Goal: Transaction & Acquisition: Obtain resource

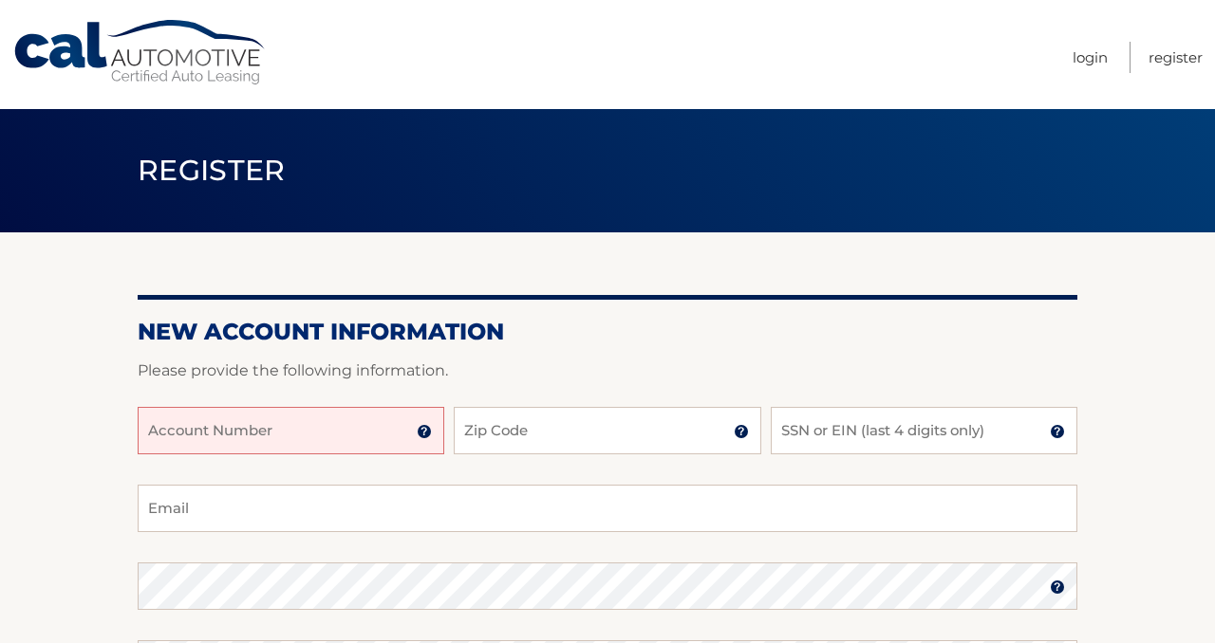
click at [326, 438] on input "Account Number" at bounding box center [291, 430] width 307 height 47
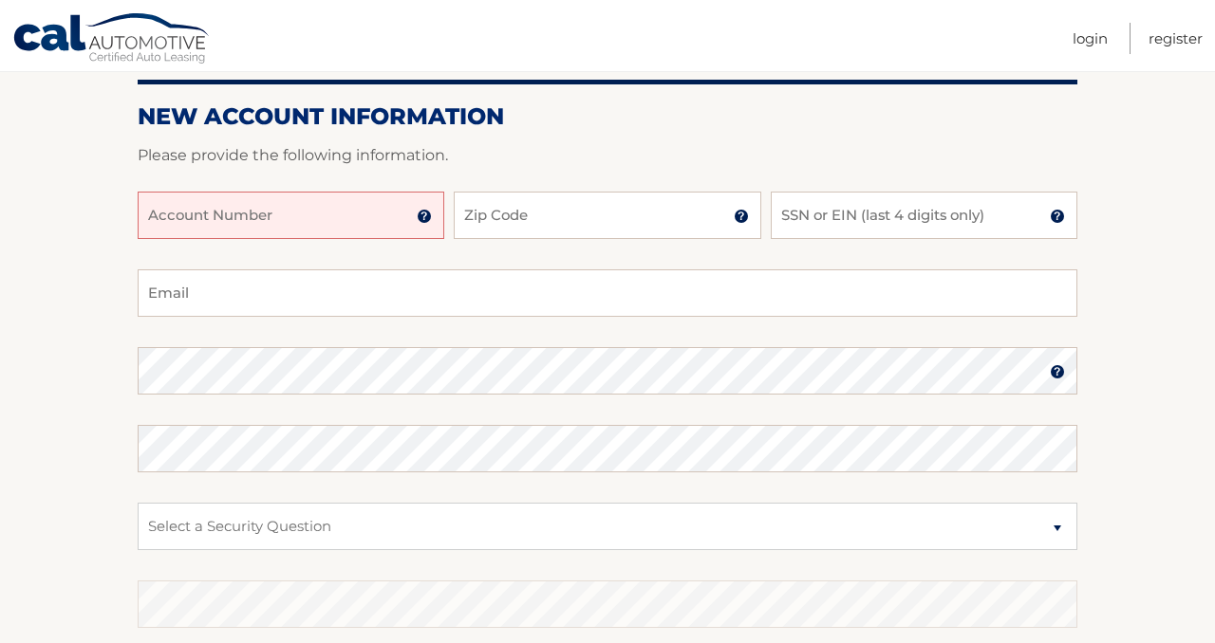
scroll to position [320, 0]
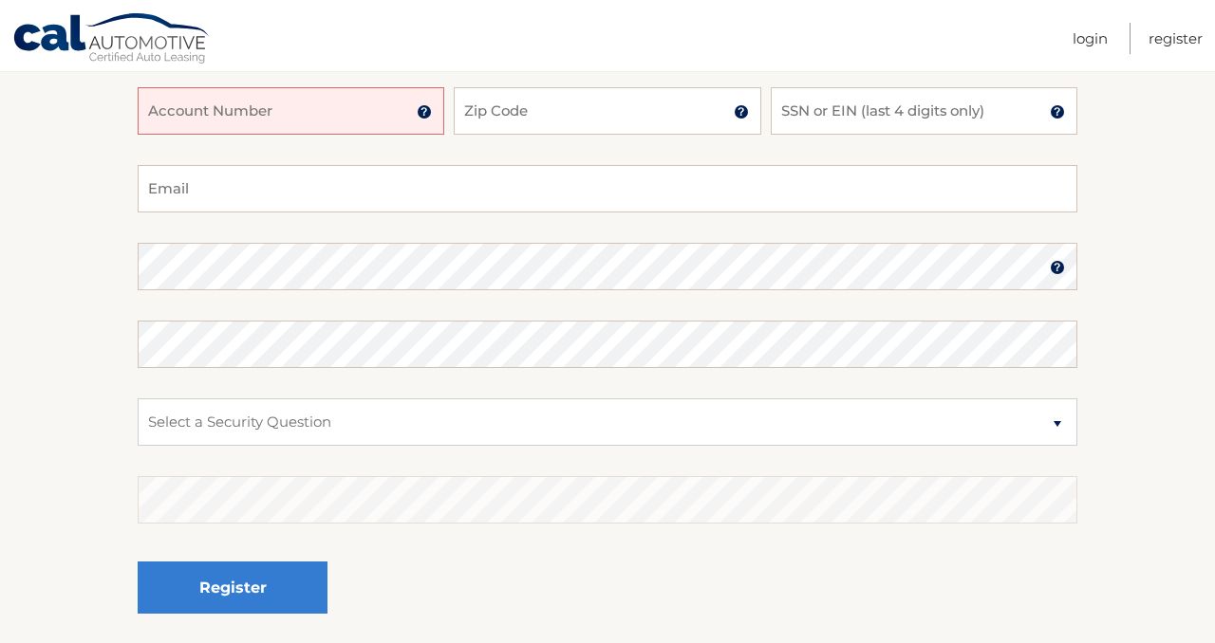
click at [424, 114] on img at bounding box center [424, 111] width 15 height 15
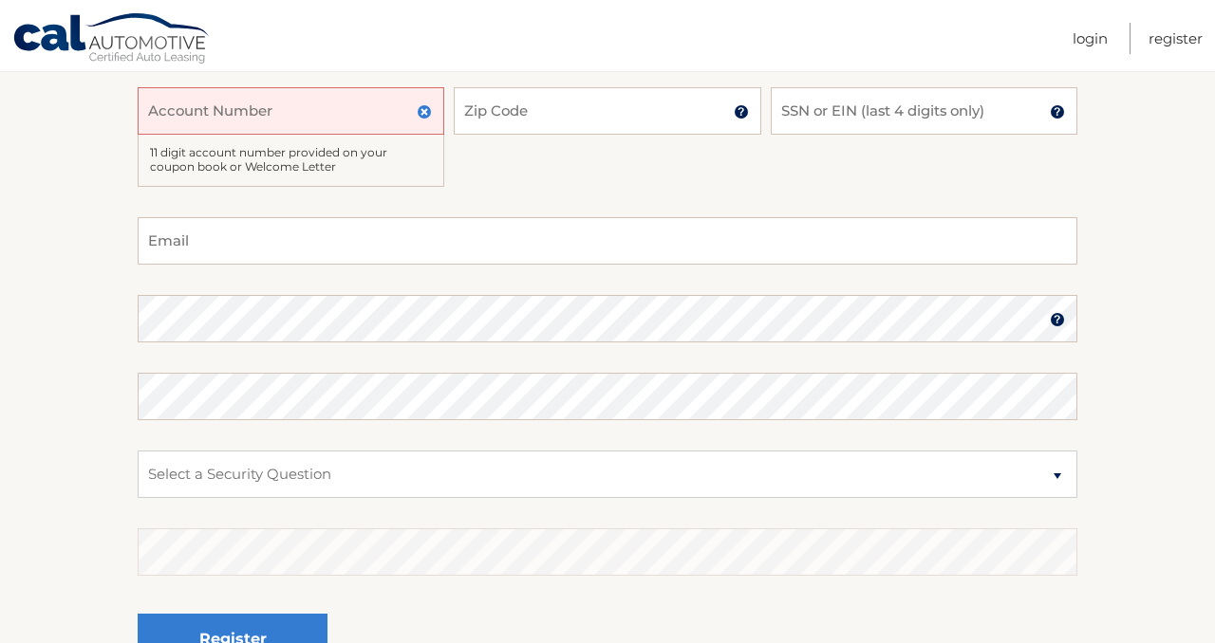
click at [364, 122] on input "Account Number" at bounding box center [291, 110] width 307 height 47
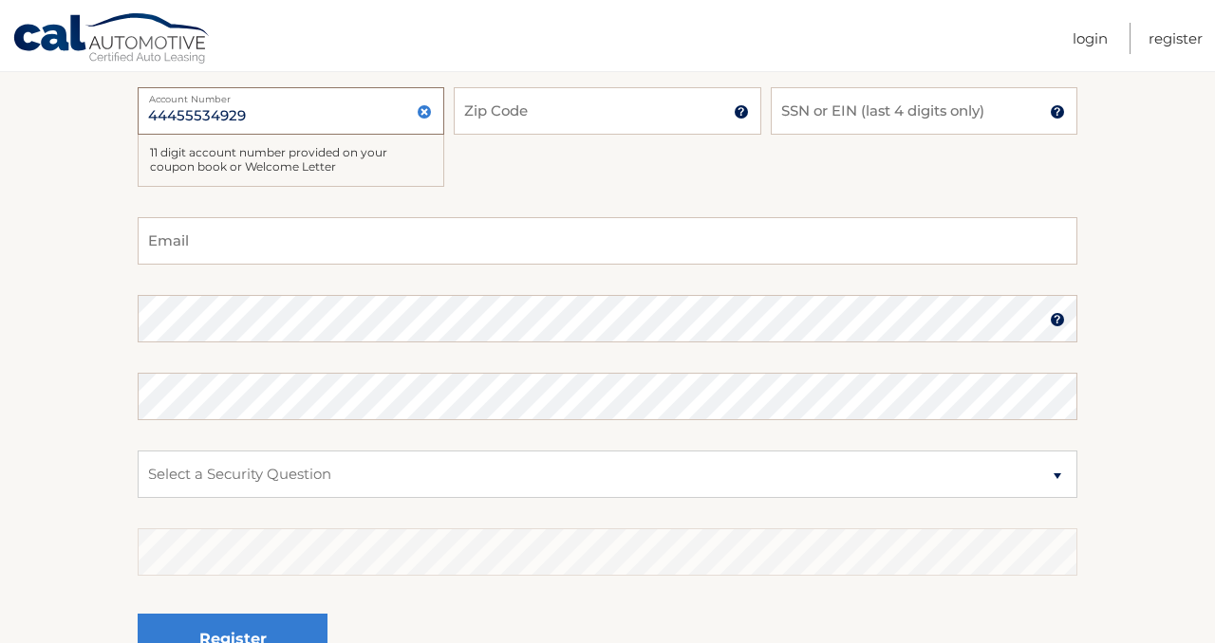
type input "44455534929"
click at [513, 114] on input "Zip Code" at bounding box center [607, 110] width 307 height 47
type input "12549"
type input "schaad2120@yahoo.com"
click at [861, 122] on input "SSN or EIN (last 4 digits only)" at bounding box center [924, 110] width 307 height 47
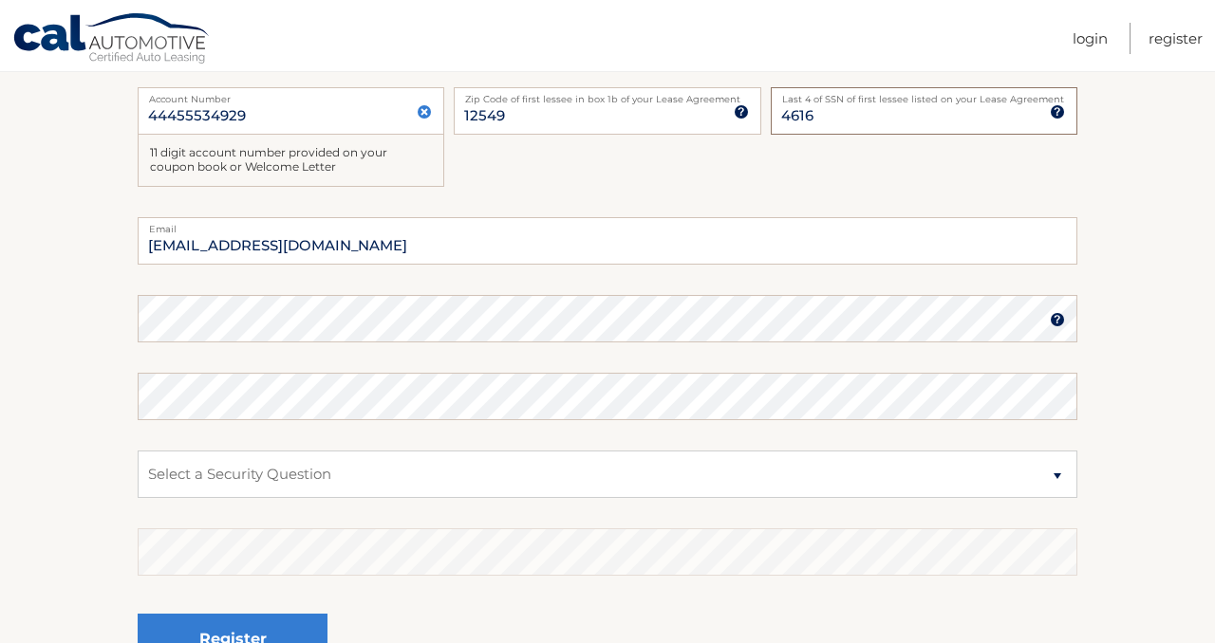
type input "4616"
click at [474, 475] on select "Select a Security Question What was the name of your elementary school? What is…" at bounding box center [608, 474] width 940 height 47
select select "4"
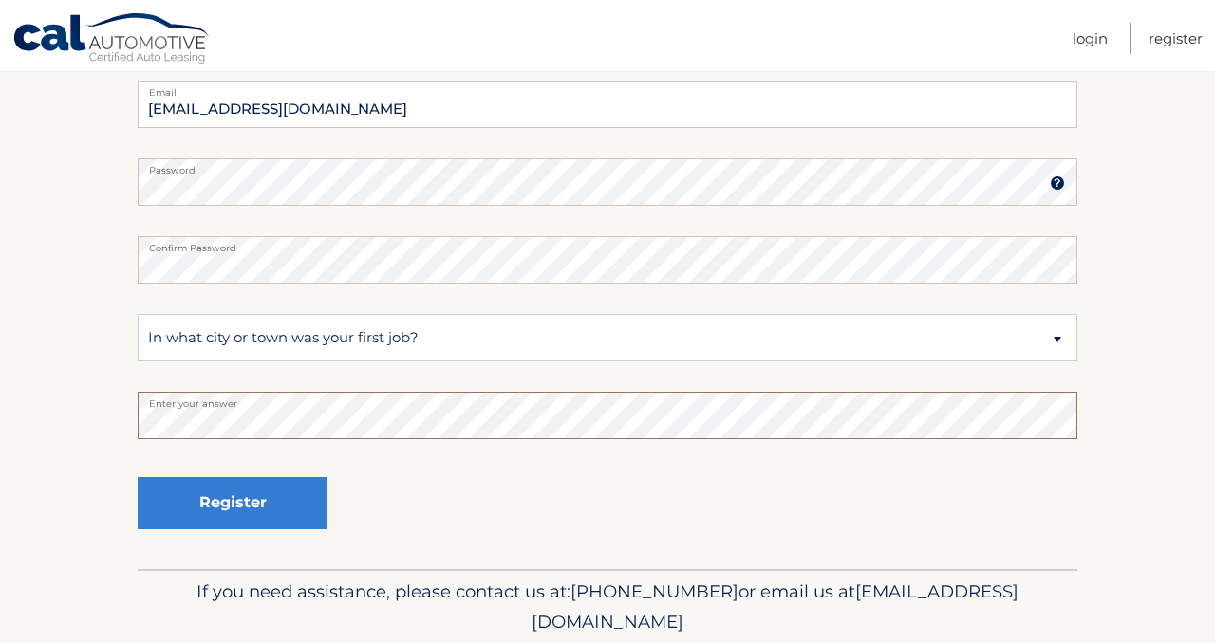
scroll to position [458, 0]
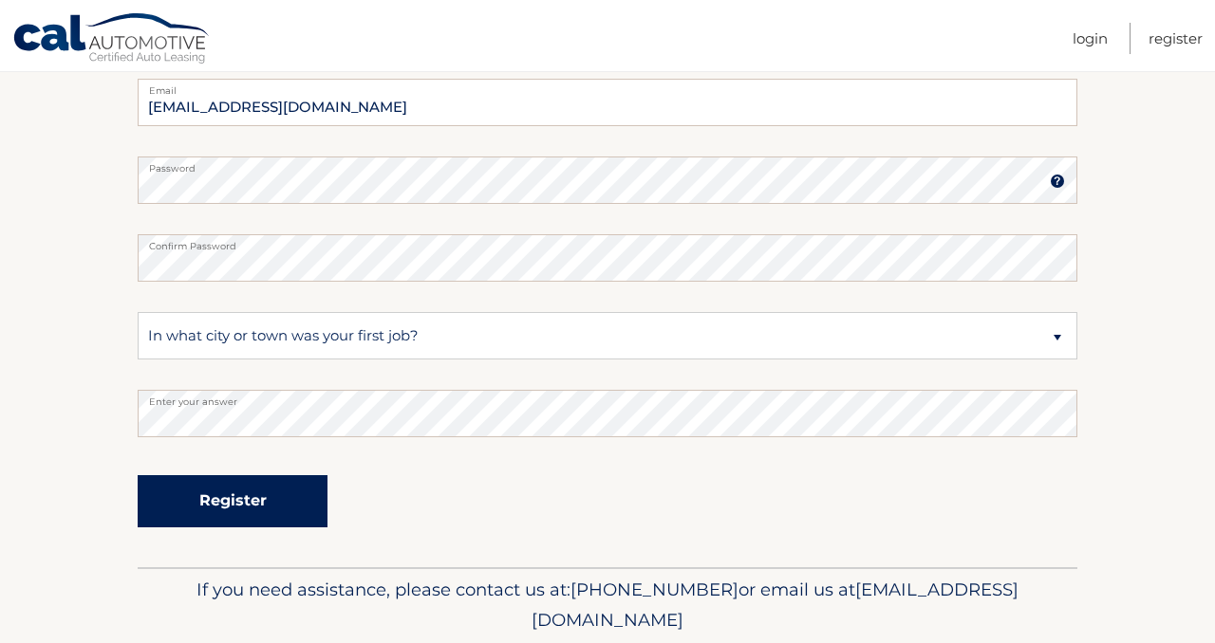
click at [179, 492] on button "Register" at bounding box center [233, 501] width 190 height 52
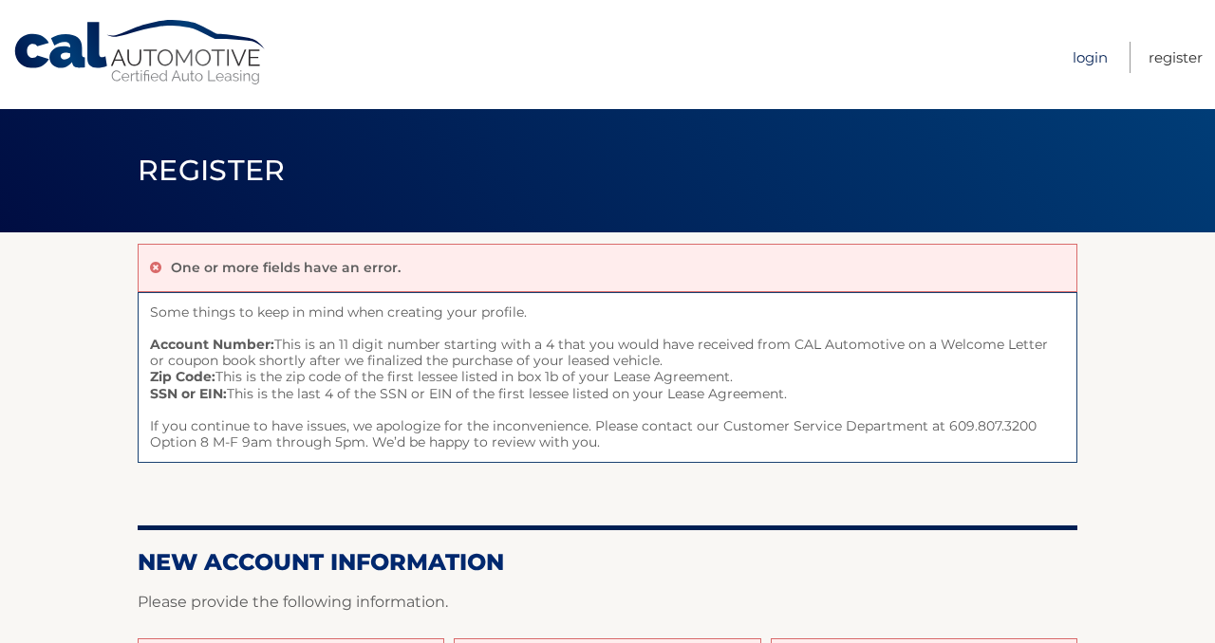
click at [1093, 51] on link "Login" at bounding box center [1089, 57] width 35 height 31
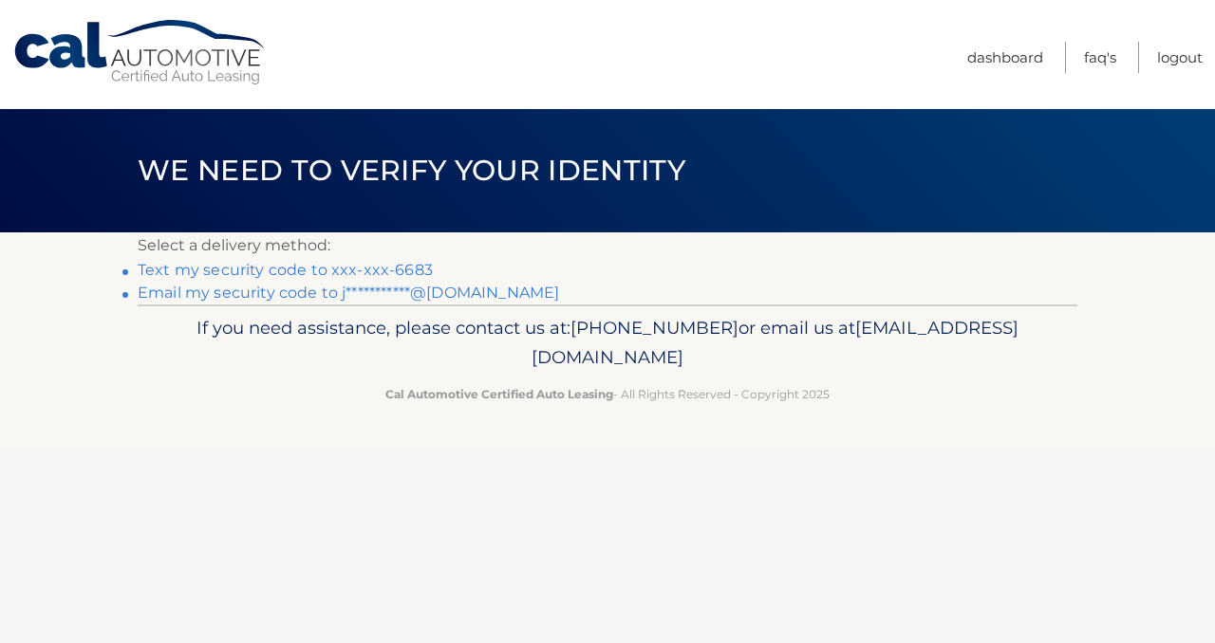
click at [409, 267] on link "Text my security code to xxx-xxx-6683" at bounding box center [285, 270] width 295 height 18
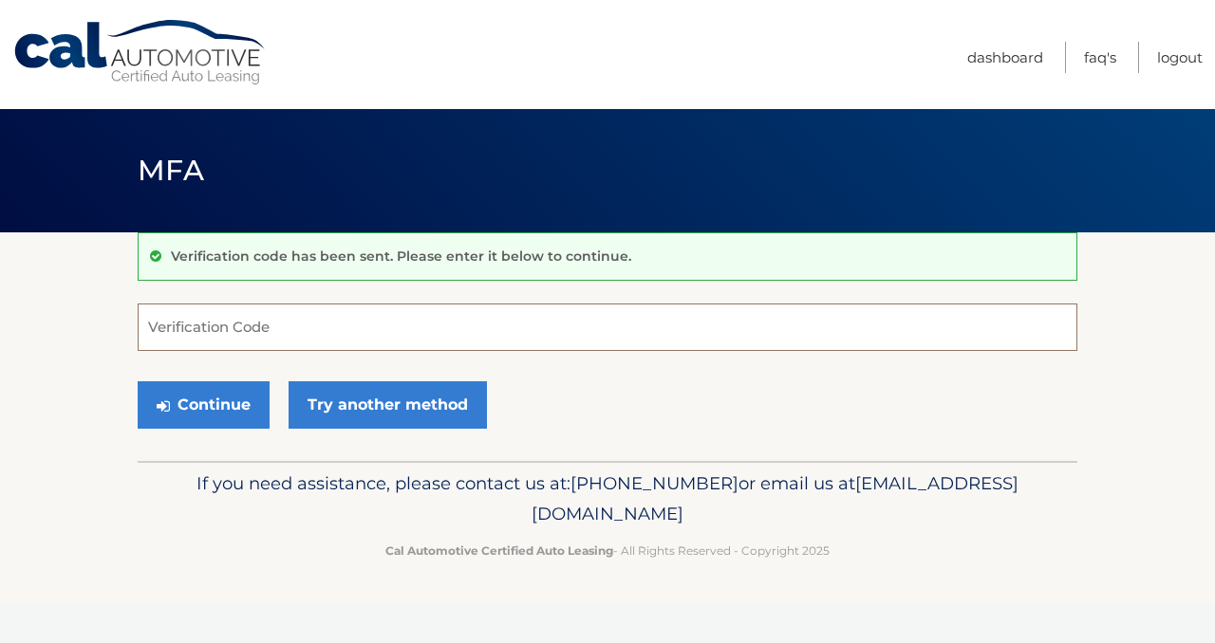
click at [378, 338] on input "Verification Code" at bounding box center [608, 327] width 940 height 47
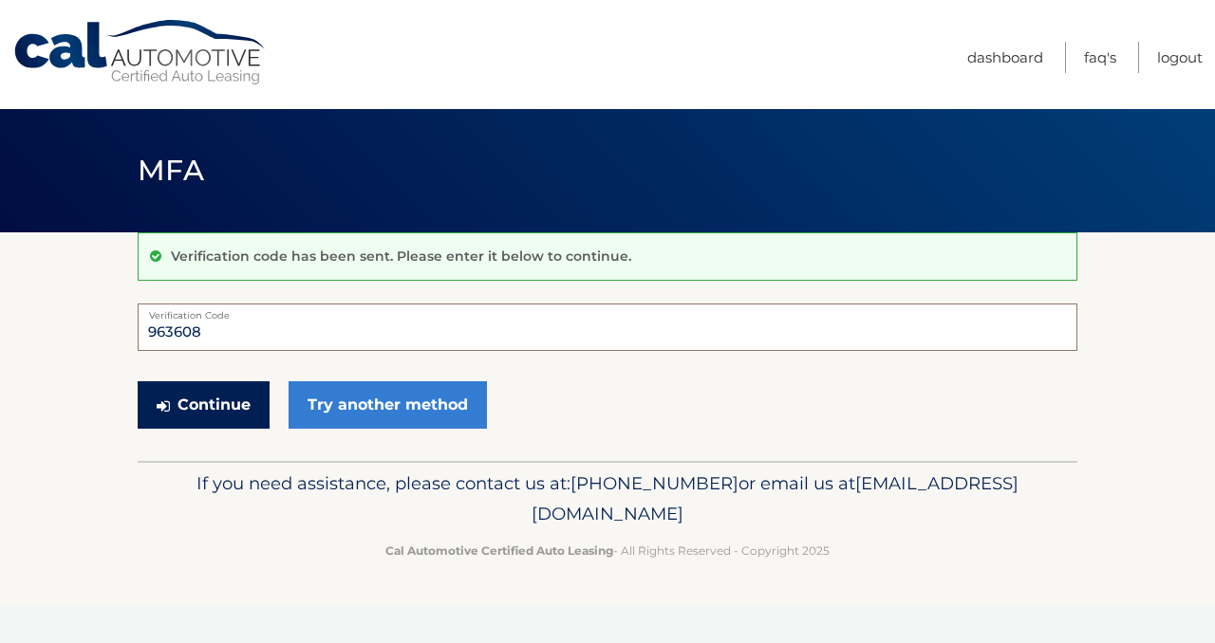
type input "963608"
click at [227, 415] on button "Continue" at bounding box center [204, 405] width 132 height 47
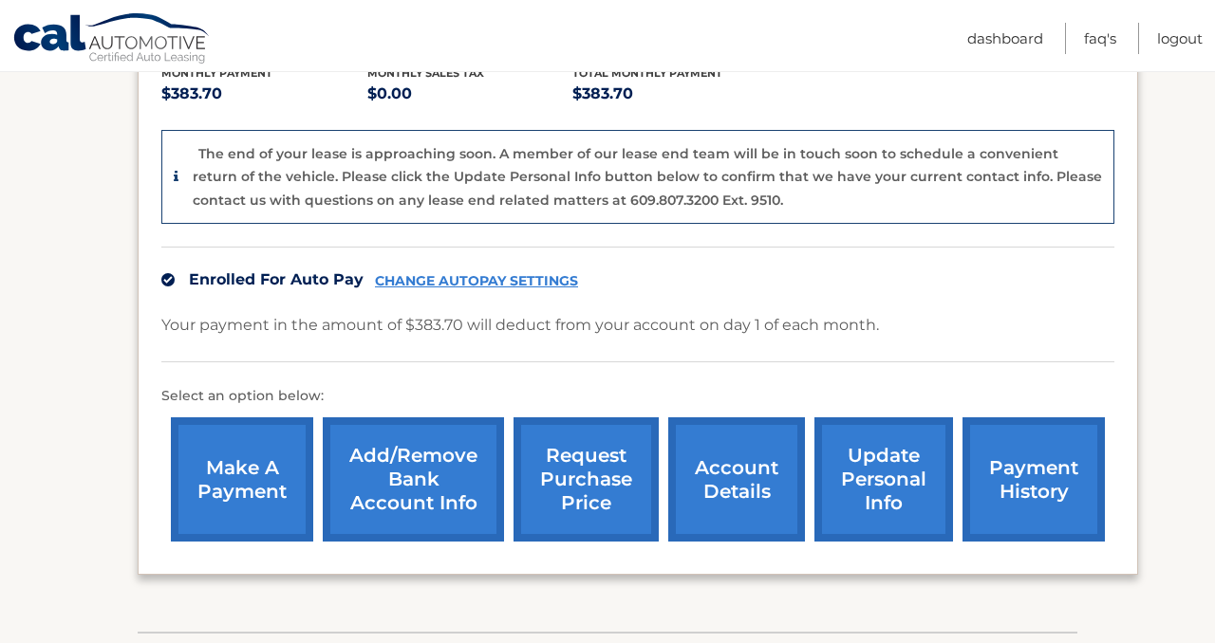
scroll to position [448, 0]
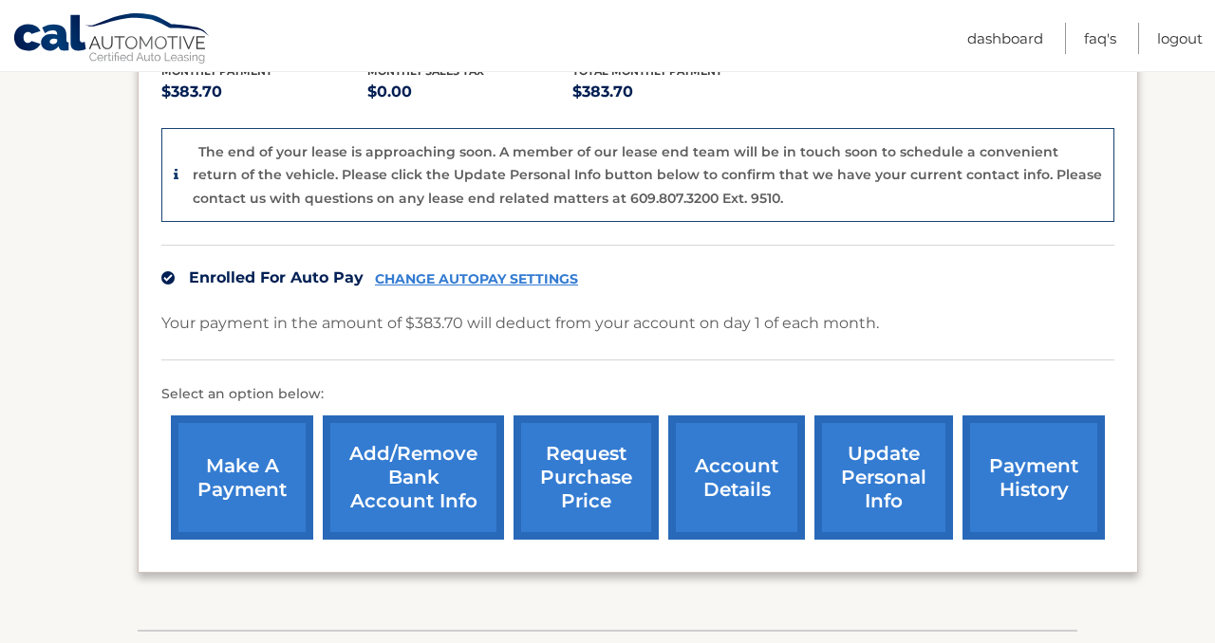
click at [591, 478] on link "request purchase price" at bounding box center [585, 478] width 145 height 124
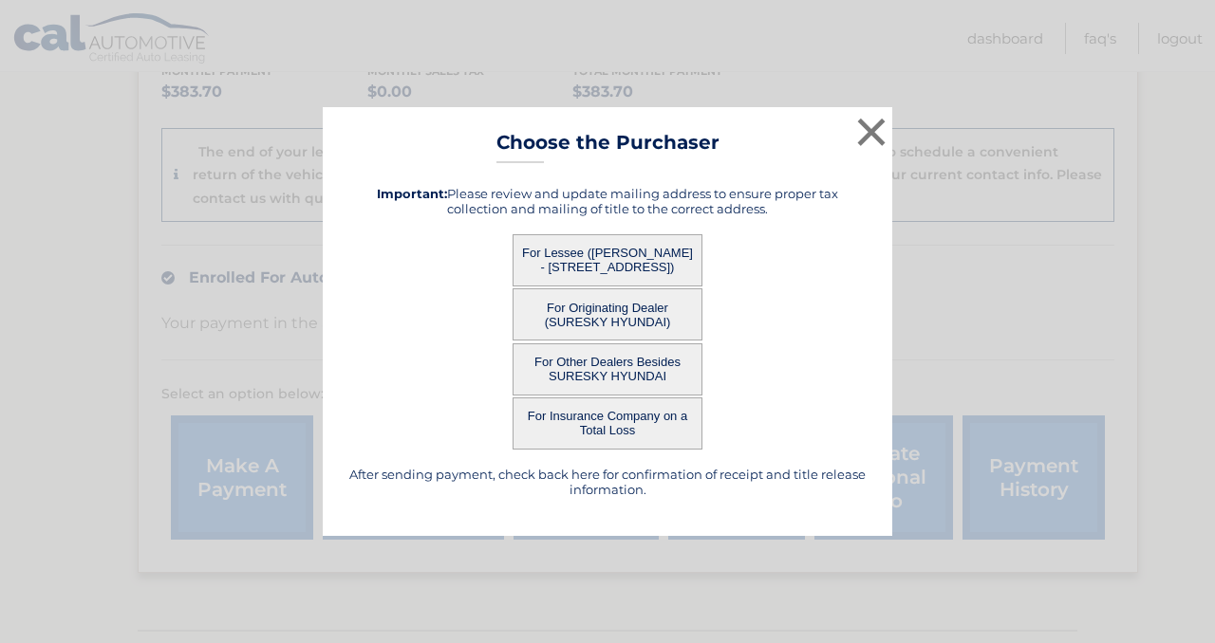
click at [563, 259] on button "For Lessee ([PERSON_NAME] - [STREET_ADDRESS])" at bounding box center [607, 260] width 190 height 52
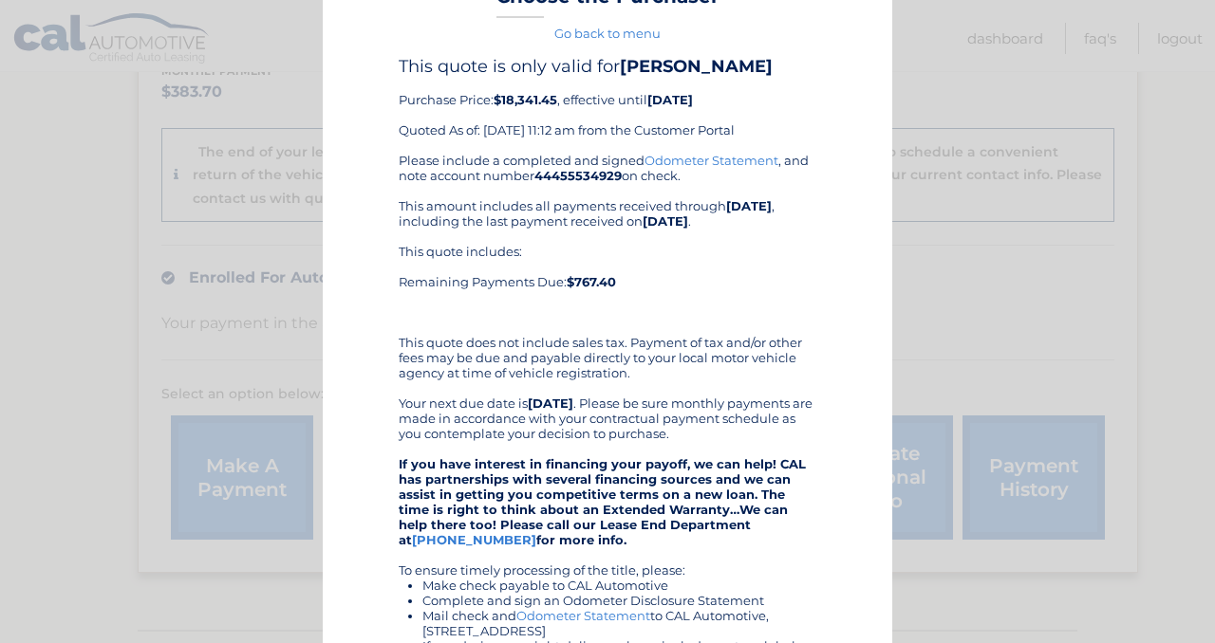
scroll to position [0, 0]
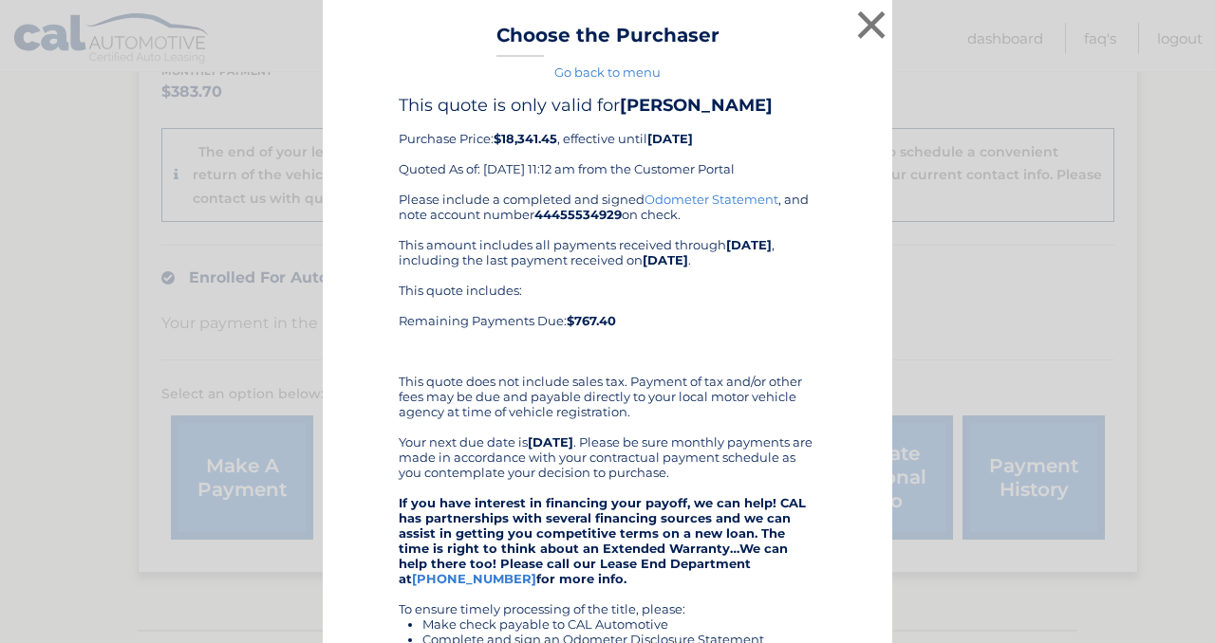
click at [586, 76] on link "Go back to menu" at bounding box center [607, 72] width 106 height 15
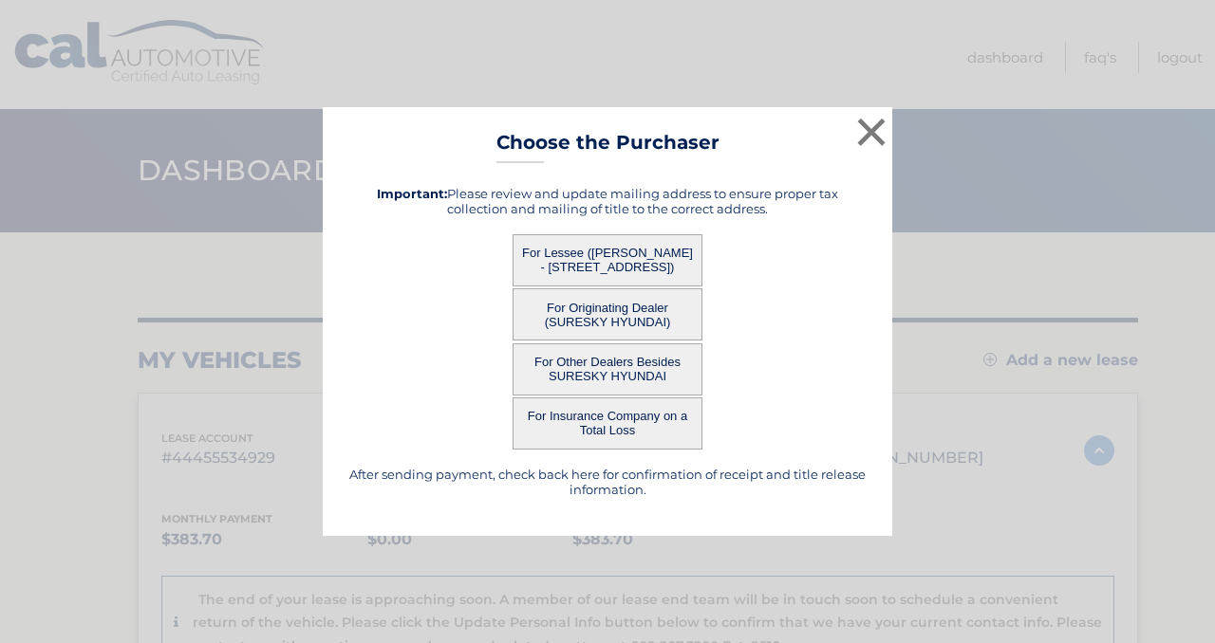
click at [641, 379] on button "For Other Dealers Besides SURESKY HYUNDAI" at bounding box center [607, 370] width 190 height 52
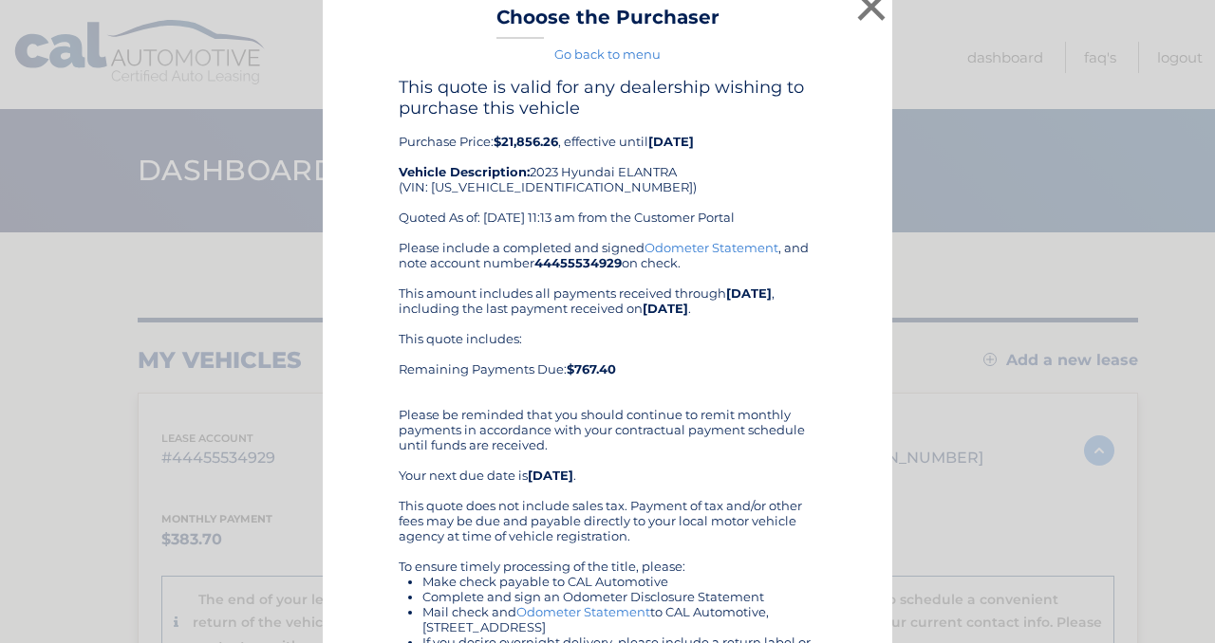
scroll to position [9, 0]
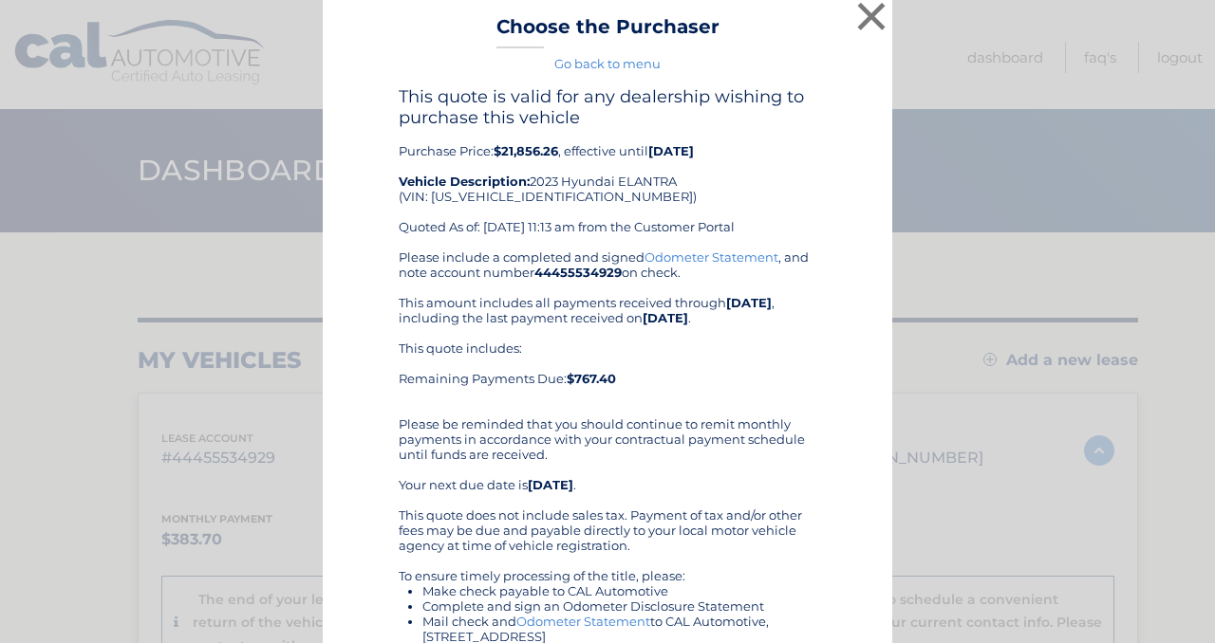
click at [646, 65] on link "Go back to menu" at bounding box center [607, 63] width 106 height 15
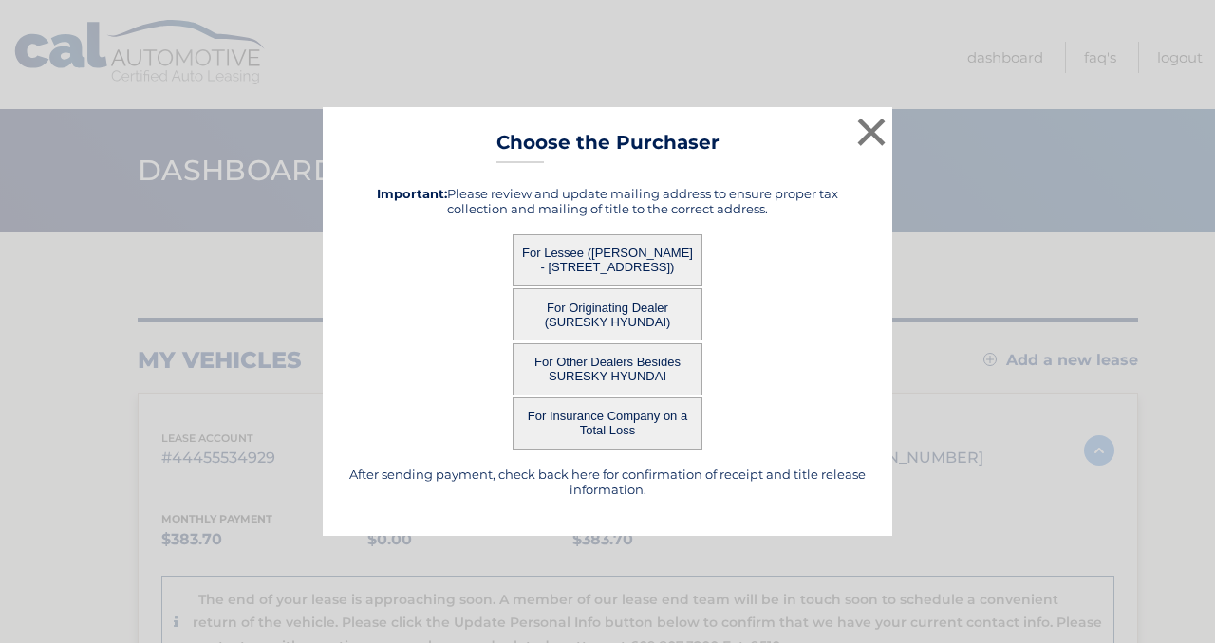
scroll to position [0, 0]
click at [866, 125] on button "×" at bounding box center [871, 132] width 38 height 38
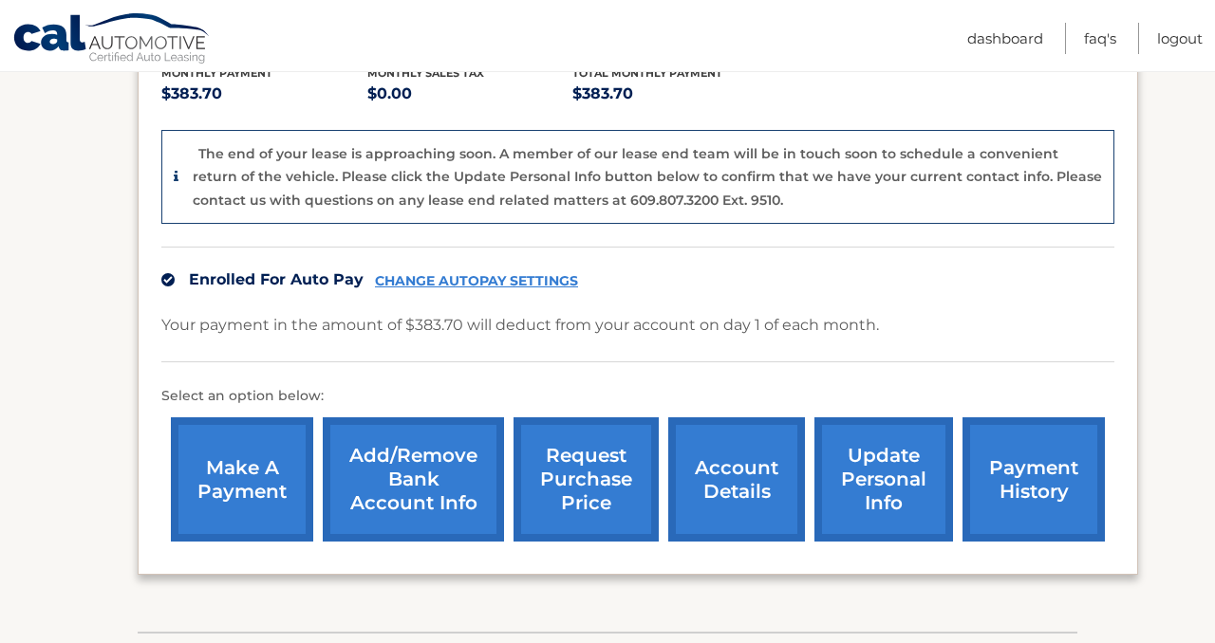
scroll to position [488, 0]
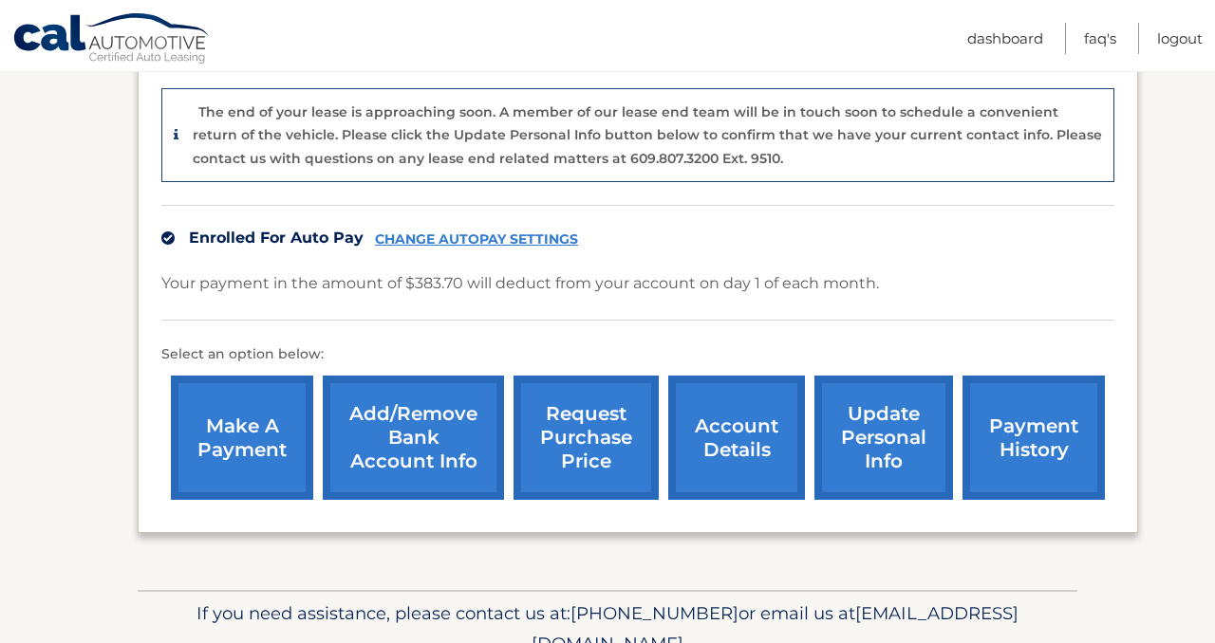
click at [593, 425] on link "request purchase price" at bounding box center [585, 438] width 145 height 124
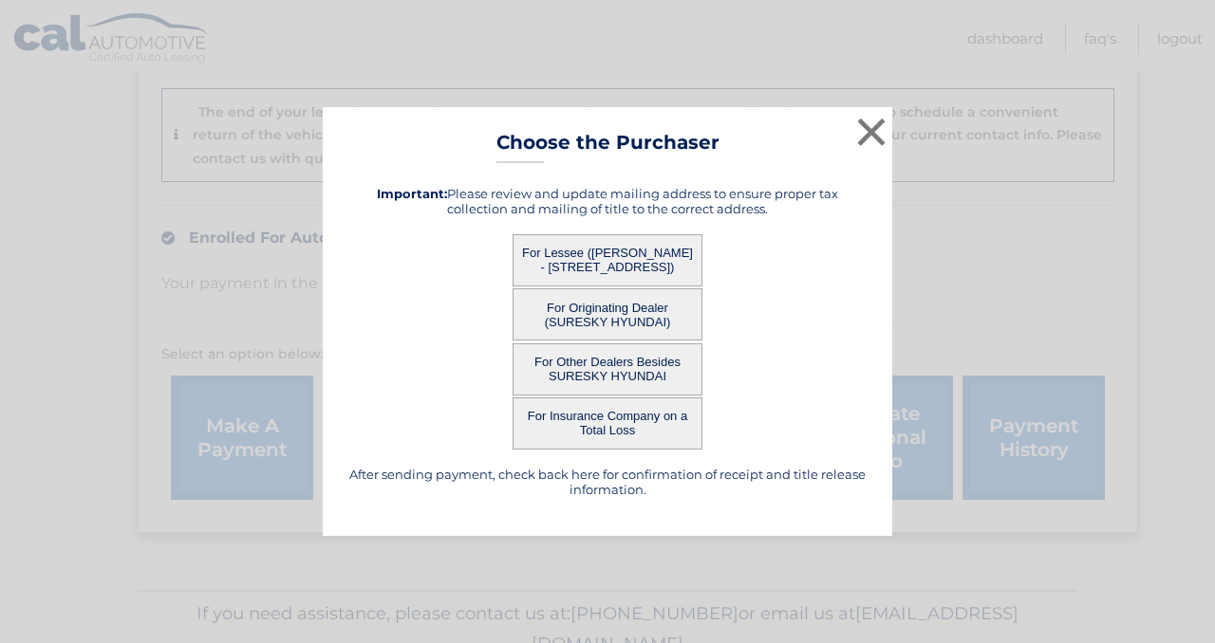
click at [605, 261] on button "For Lessee ([PERSON_NAME] - [STREET_ADDRESS])" at bounding box center [607, 260] width 190 height 52
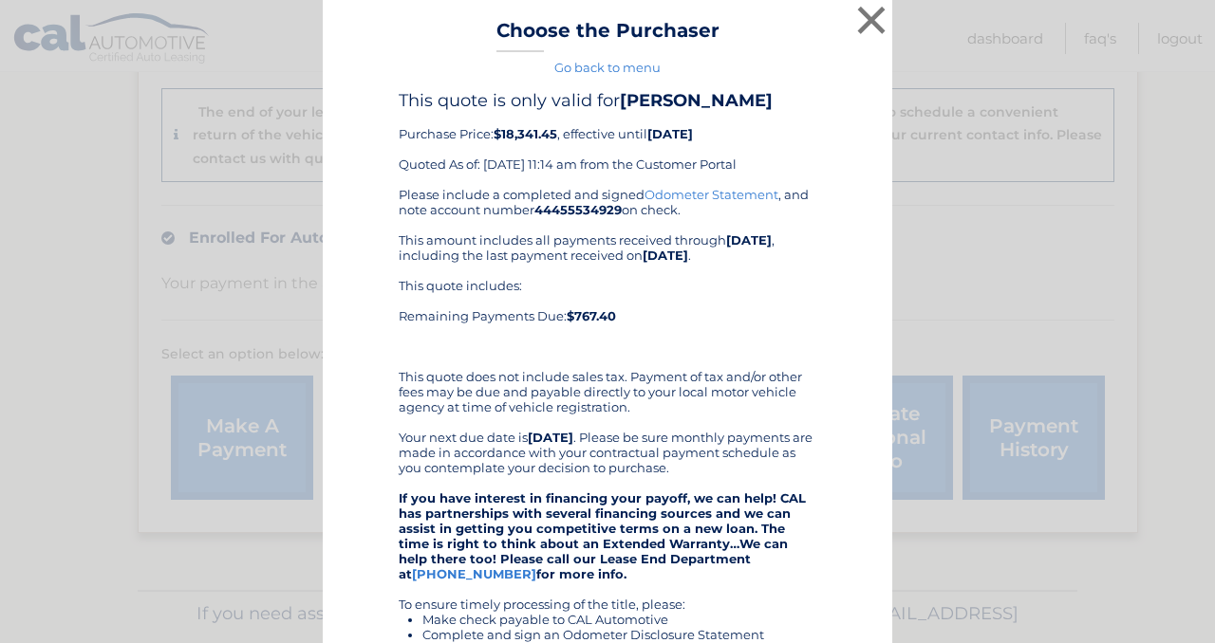
scroll to position [0, 0]
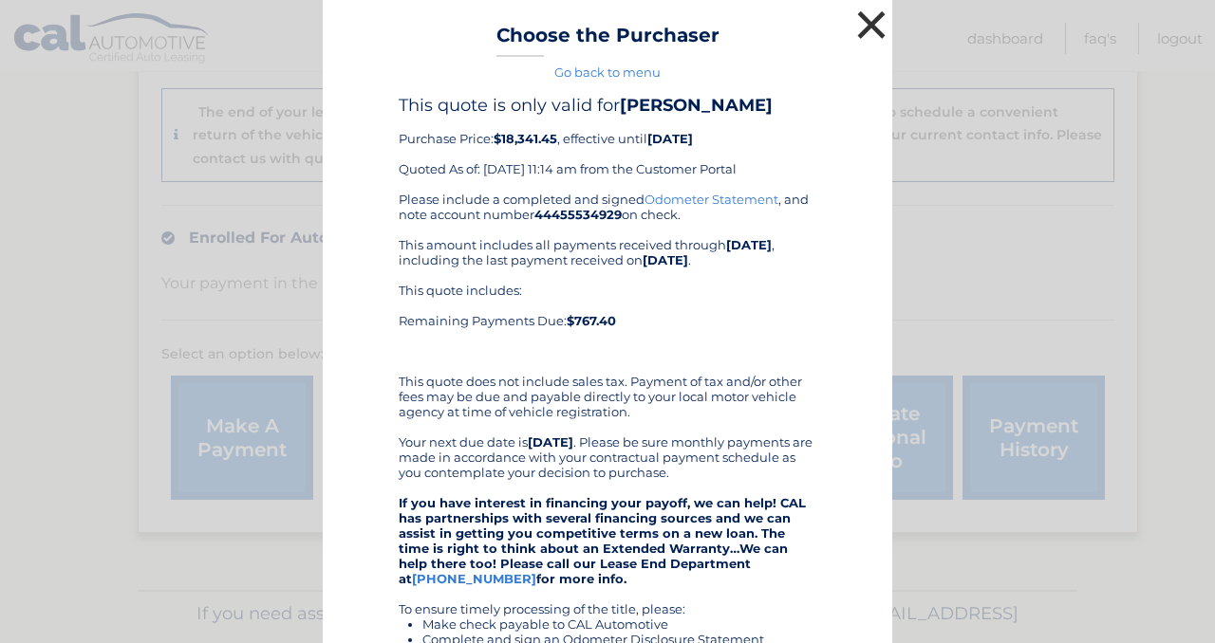
click at [870, 19] on button "×" at bounding box center [871, 25] width 38 height 38
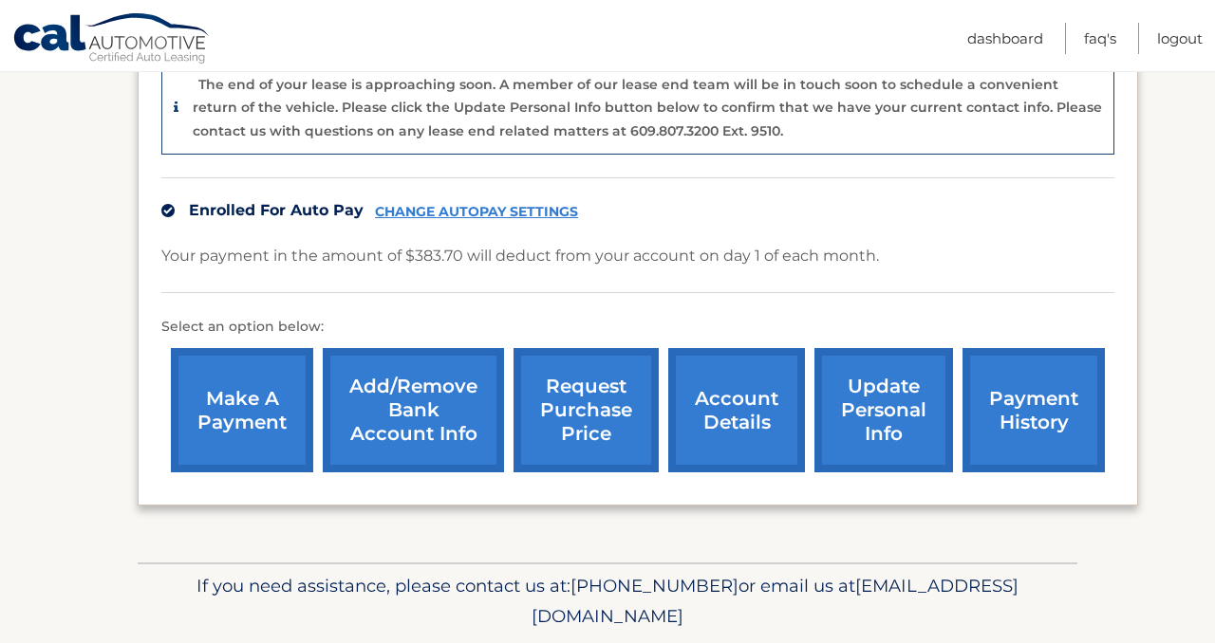
scroll to position [511, 0]
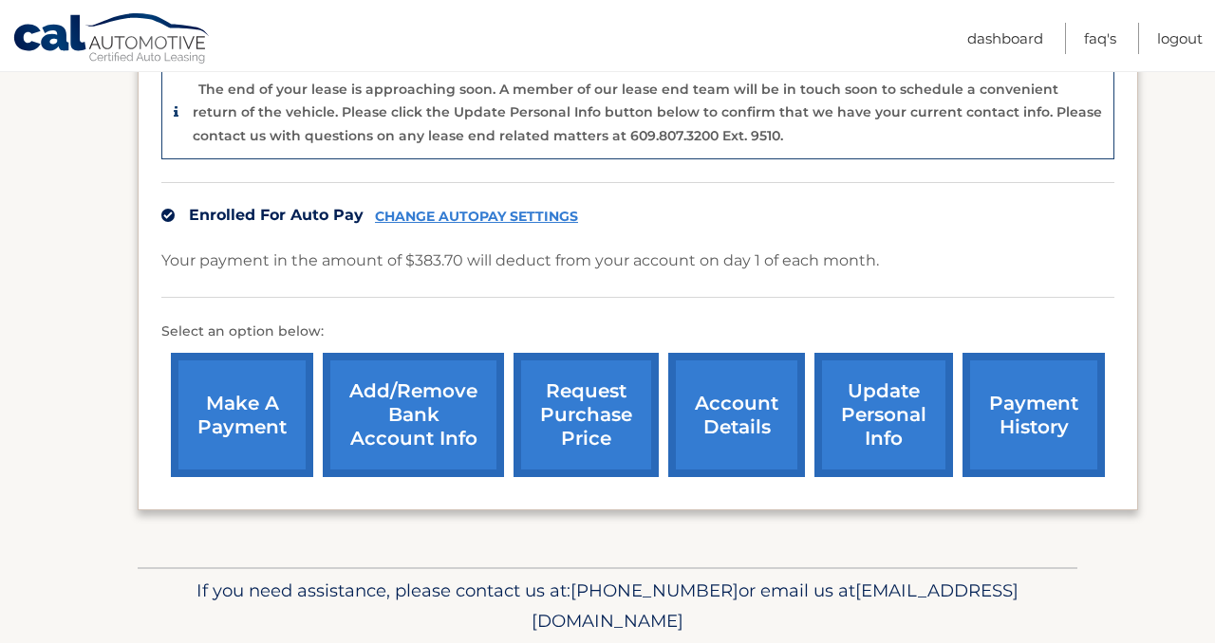
click at [742, 377] on link "account details" at bounding box center [736, 415] width 137 height 124
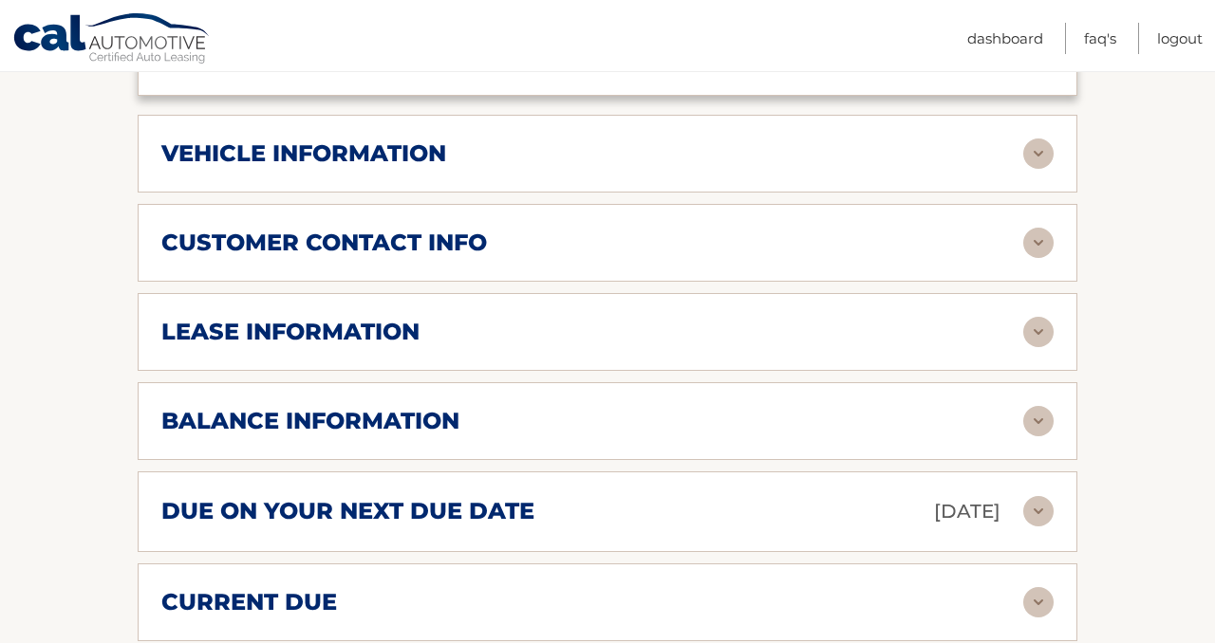
scroll to position [843, 0]
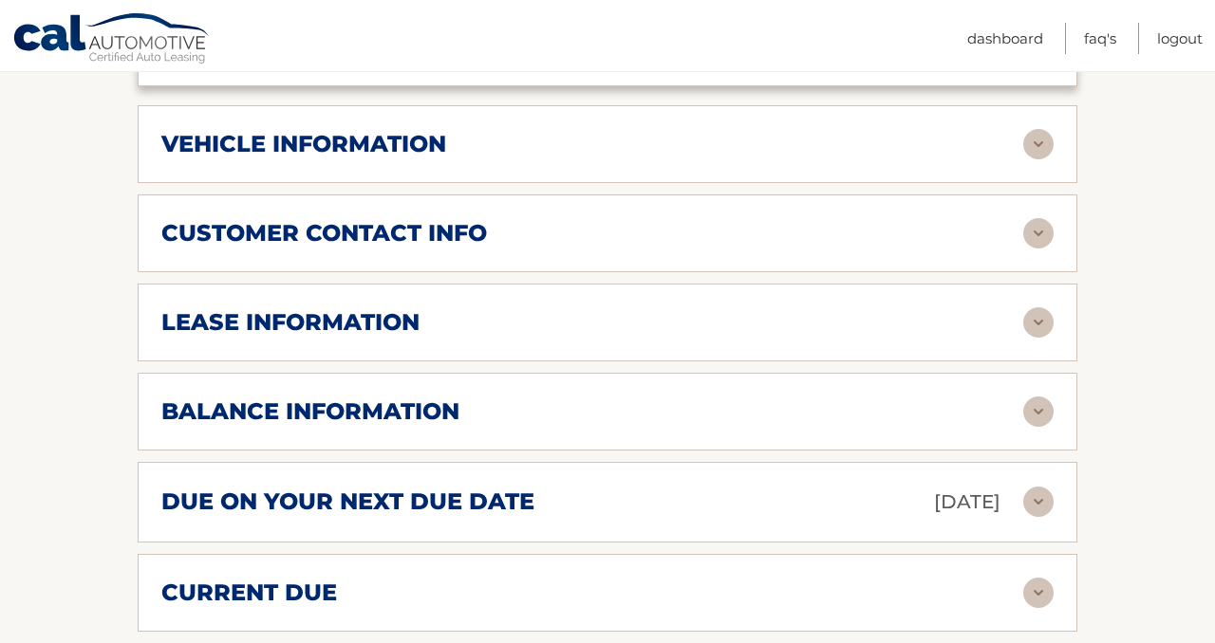
click at [1040, 307] on img at bounding box center [1038, 322] width 30 height 30
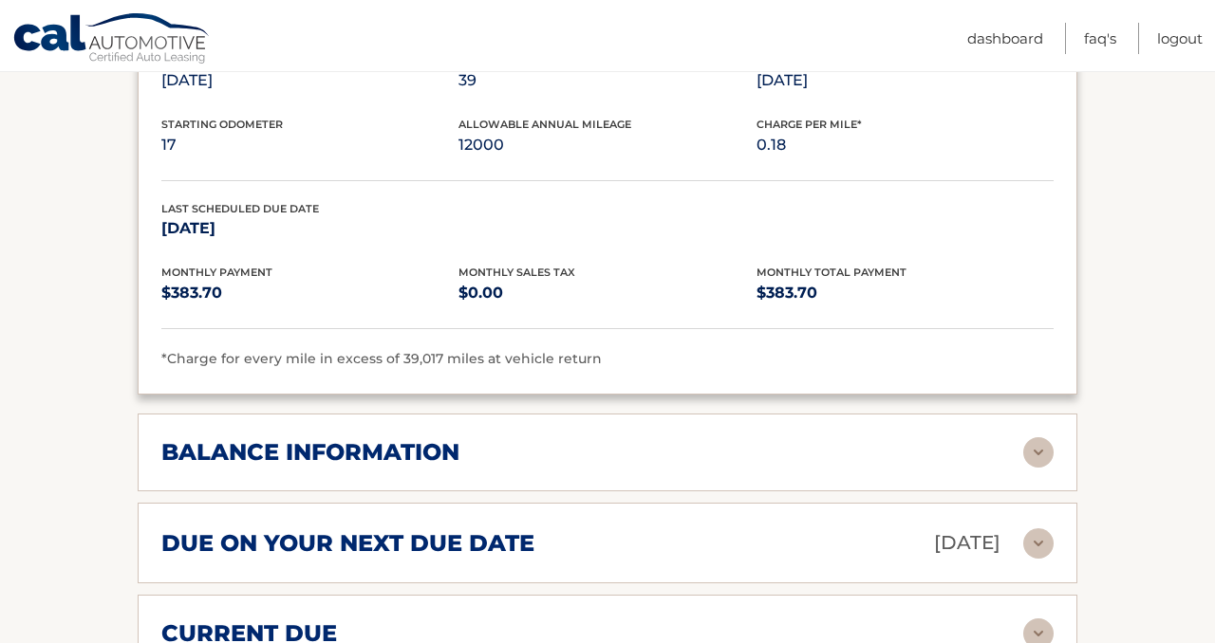
scroll to position [1164, 0]
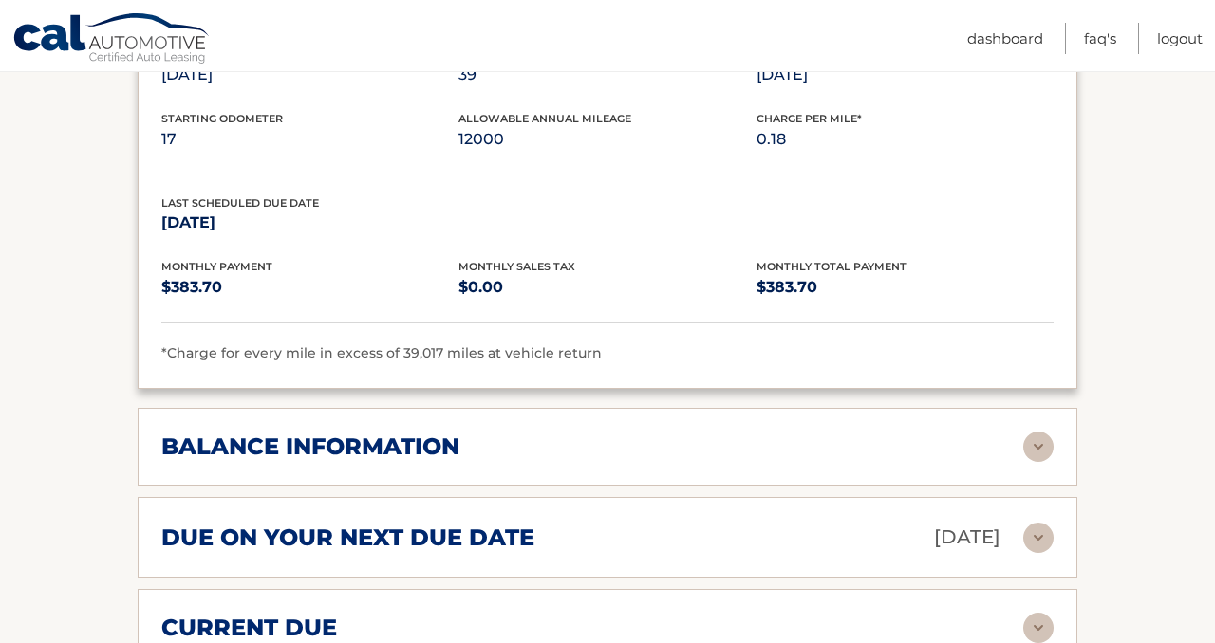
click at [1037, 432] on img at bounding box center [1038, 447] width 30 height 30
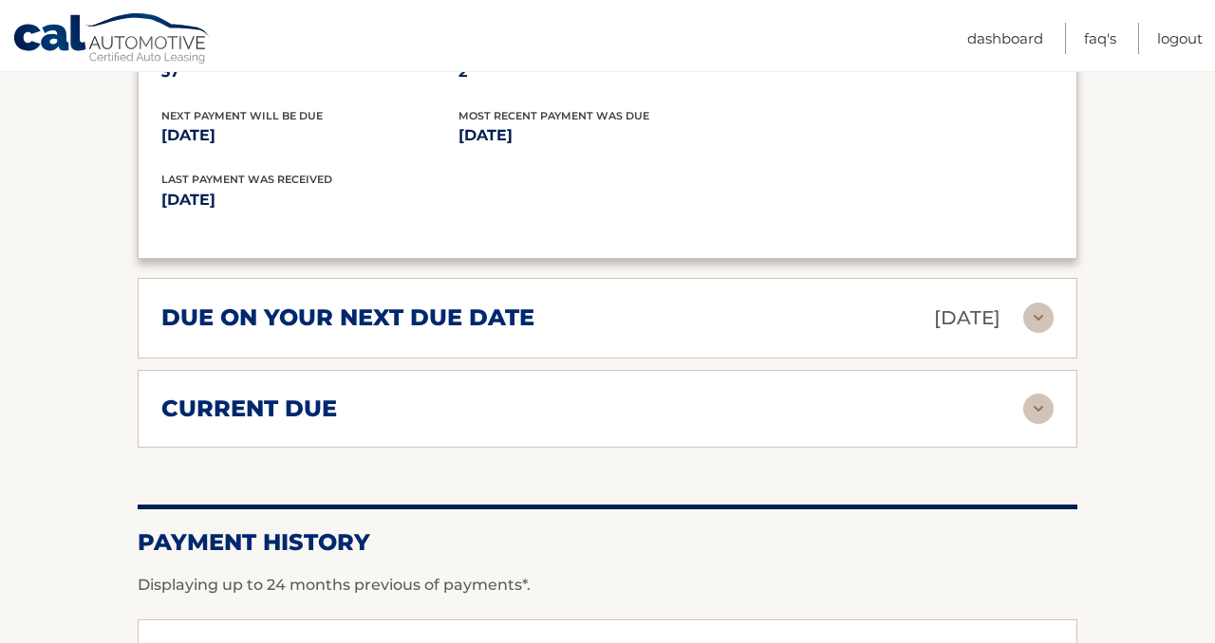
scroll to position [1614, 0]
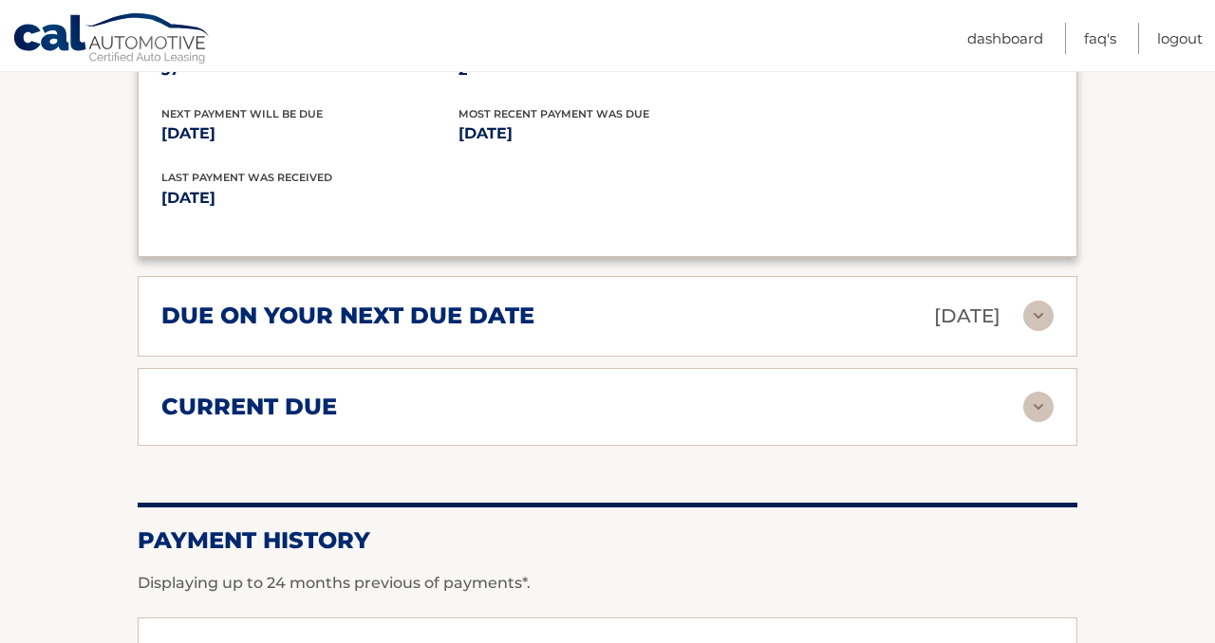
click at [1039, 392] on img at bounding box center [1038, 407] width 30 height 30
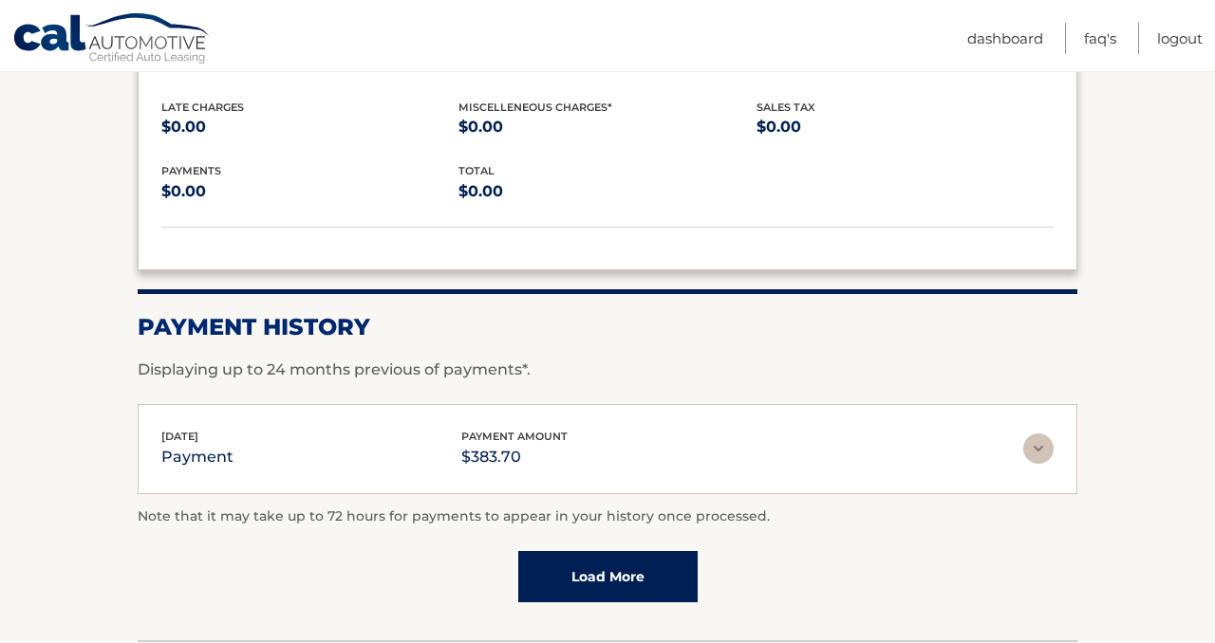
scroll to position [2076, 0]
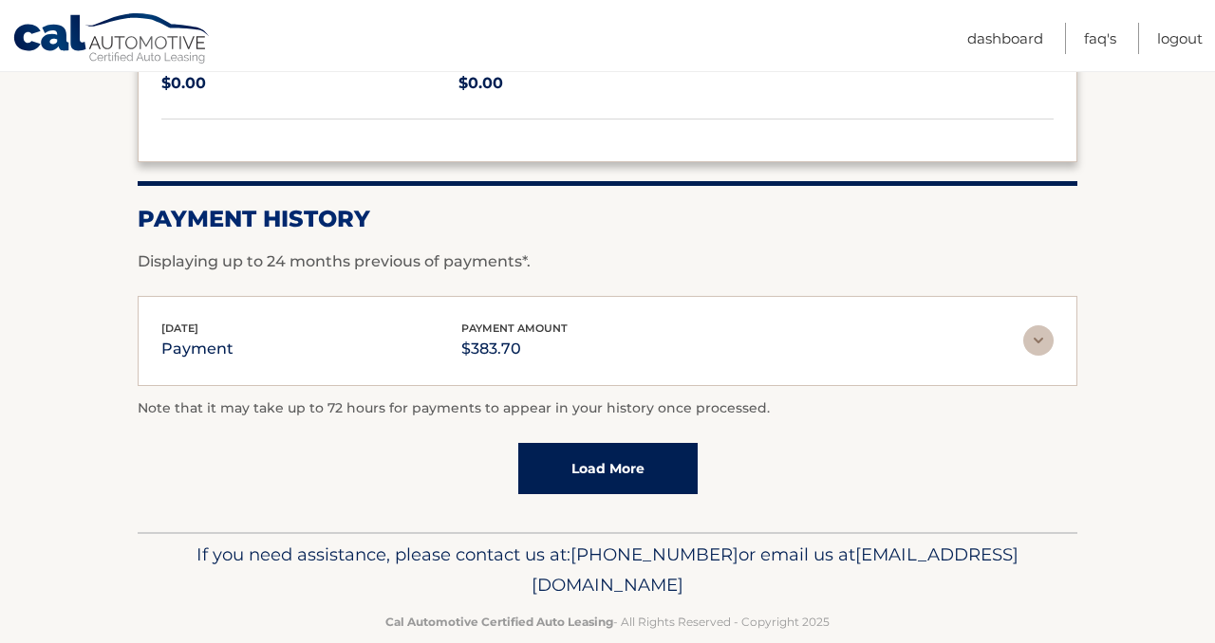
click at [651, 452] on link "Load More" at bounding box center [607, 468] width 179 height 51
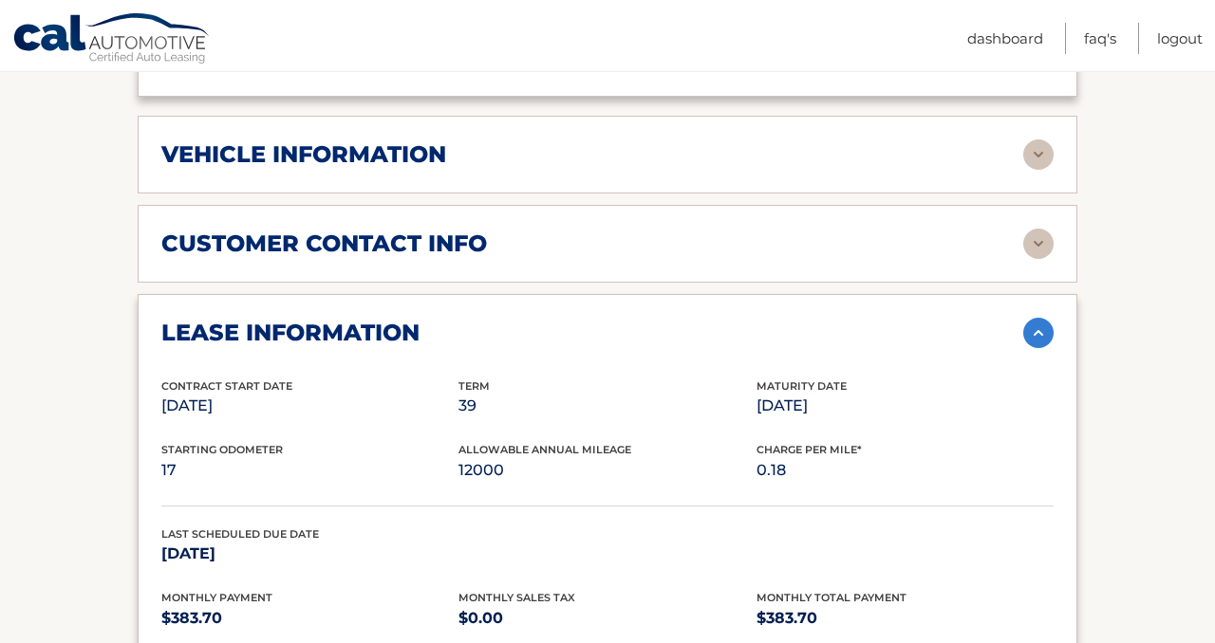
scroll to position [440, 0]
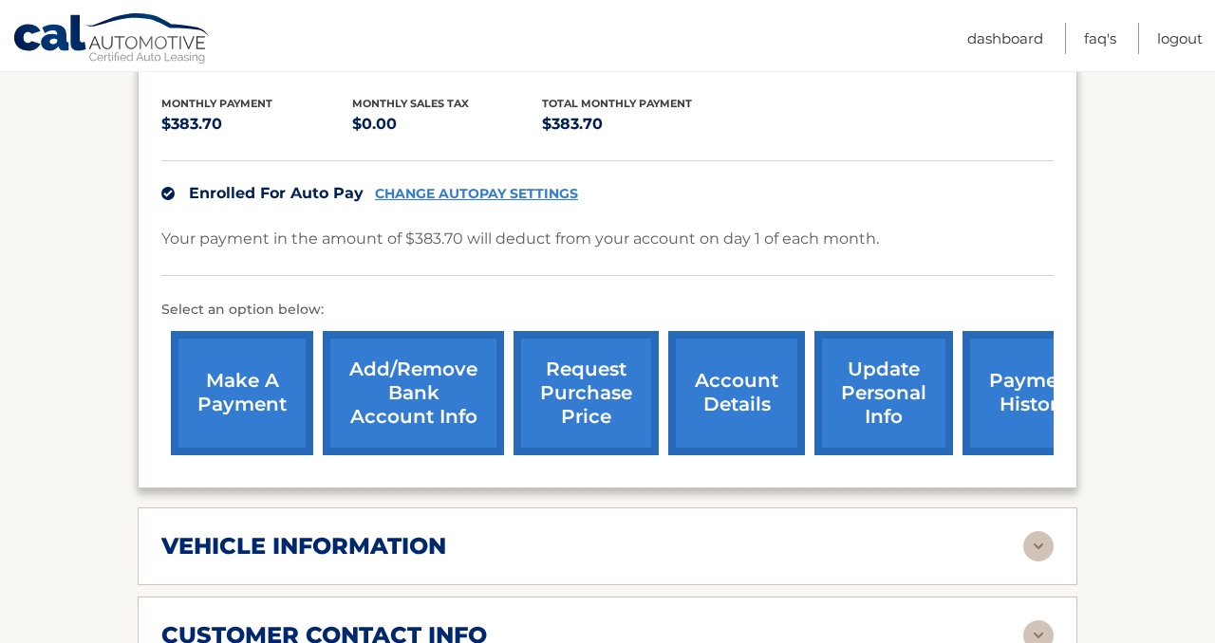
click at [591, 363] on link "request purchase price" at bounding box center [585, 393] width 145 height 124
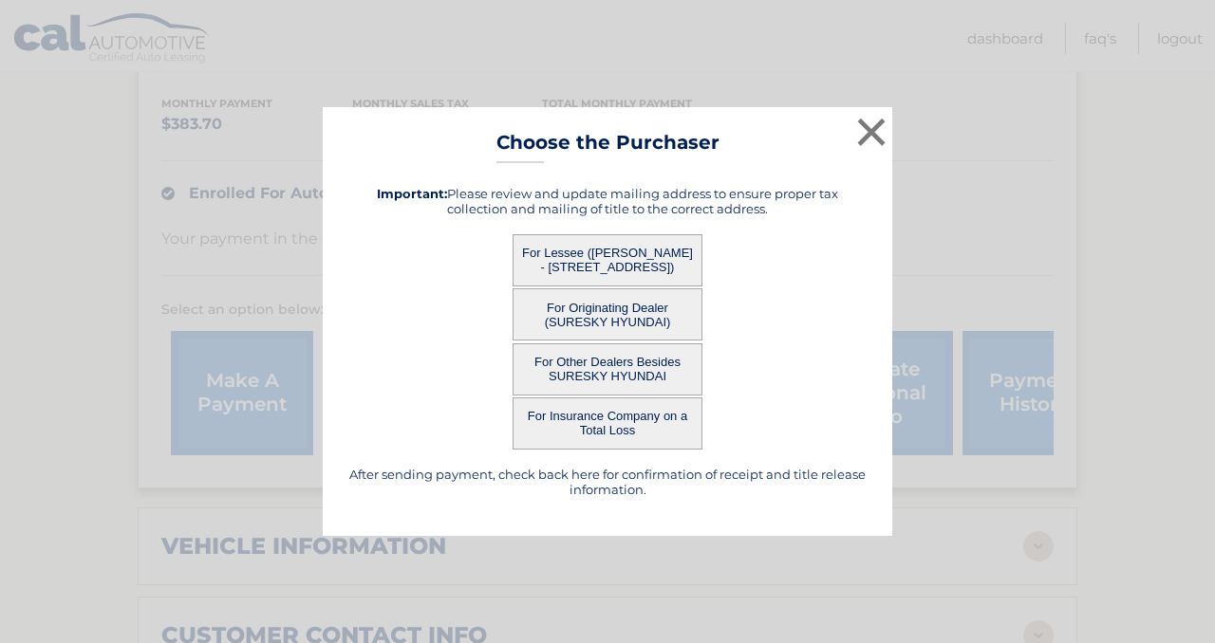
click at [996, 120] on div "× Choose the Purchaser After sending payment, check back here for confirmation …" at bounding box center [608, 322] width 1200 height 430
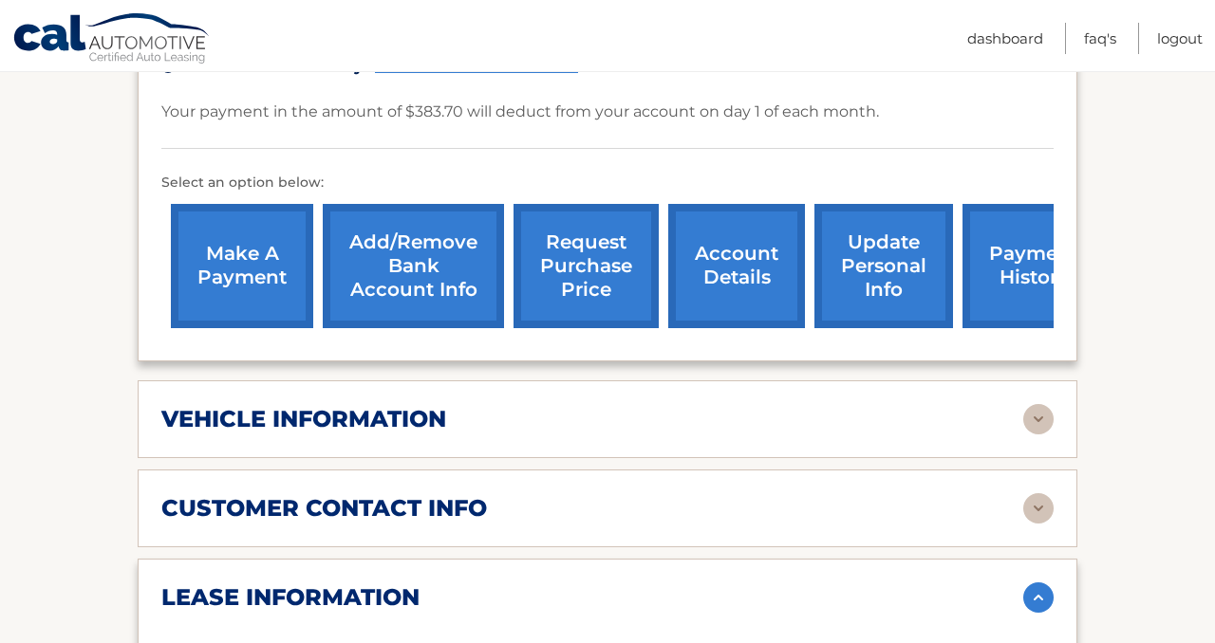
scroll to position [582, 0]
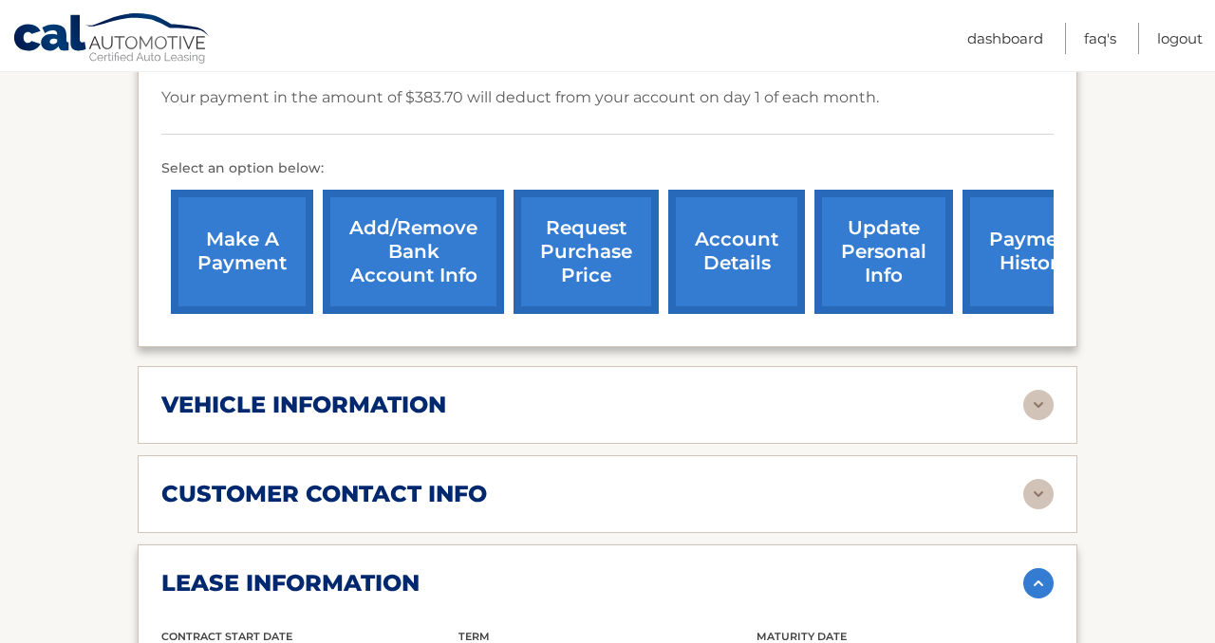
click at [577, 242] on link "request purchase price" at bounding box center [585, 252] width 145 height 124
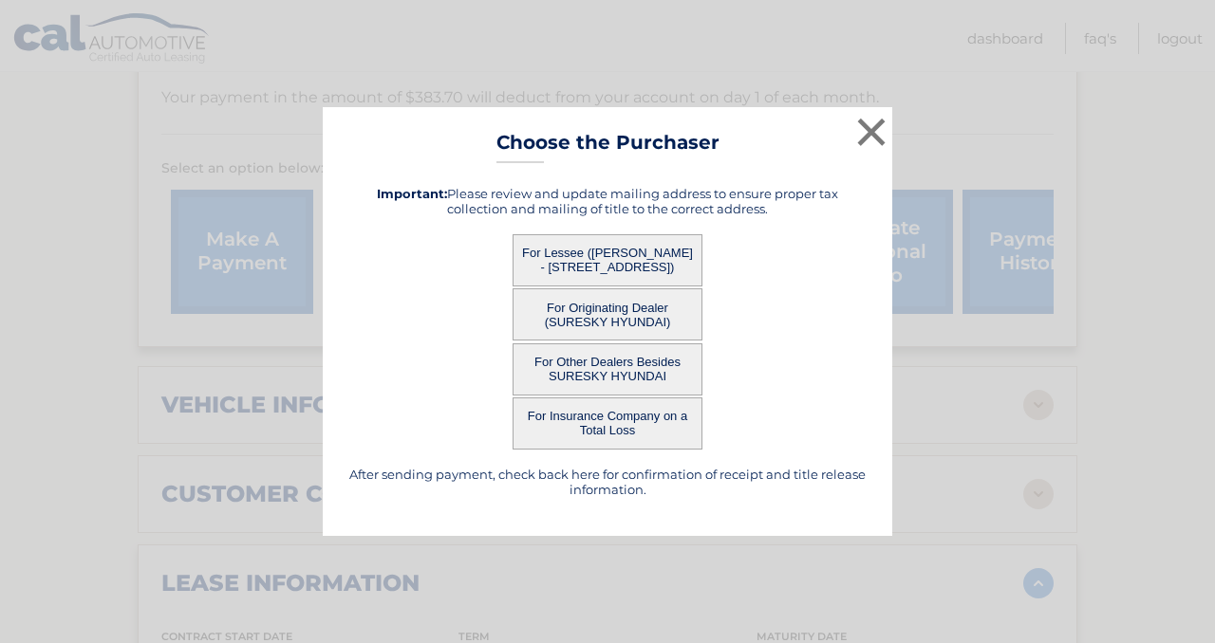
click at [667, 377] on button "For Other Dealers Besides SURESKY HYUNDAI" at bounding box center [607, 370] width 190 height 52
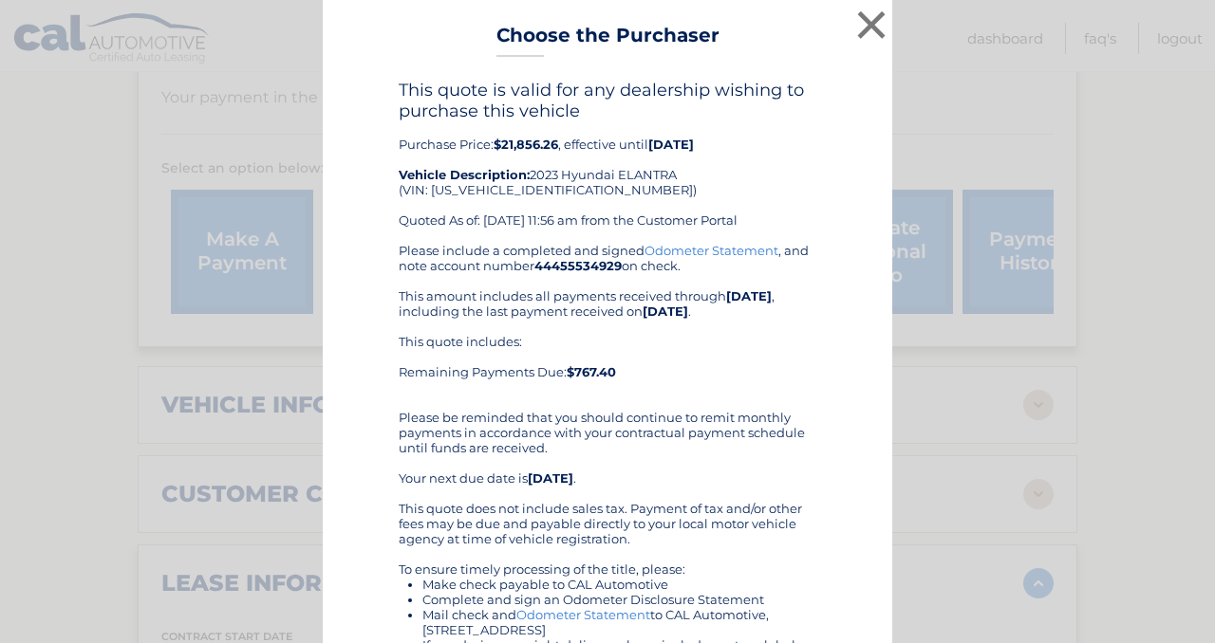
scroll to position [21, 0]
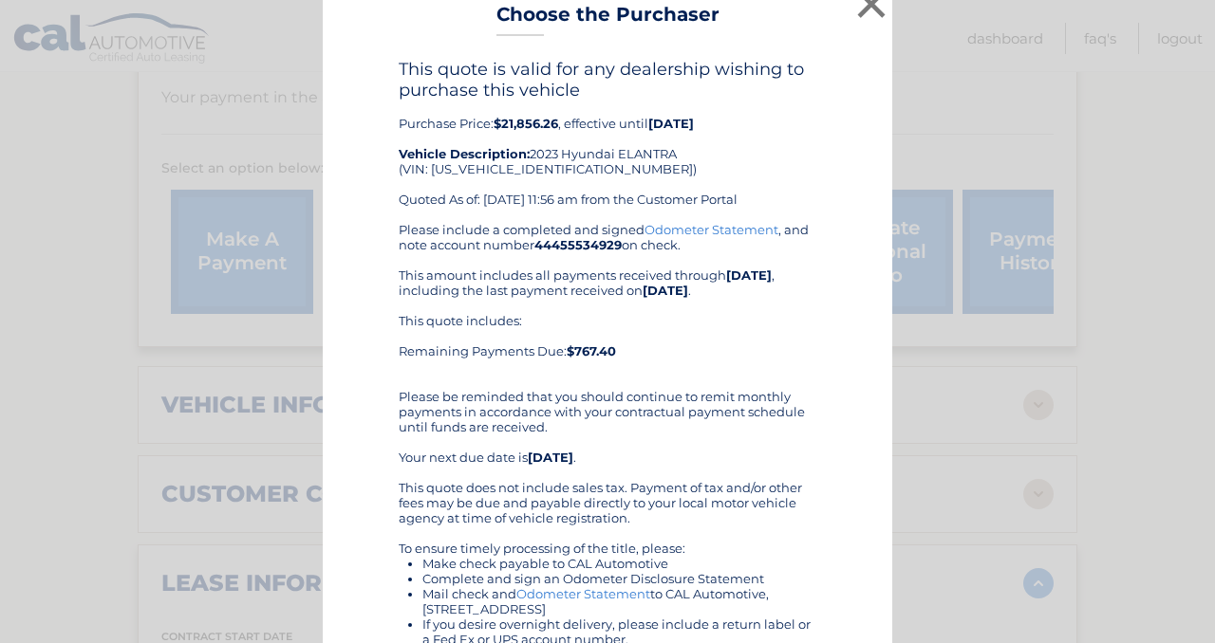
click at [558, 302] on div "Please include a completed and signed Odometer Statement , and note account num…" at bounding box center [608, 510] width 418 height 577
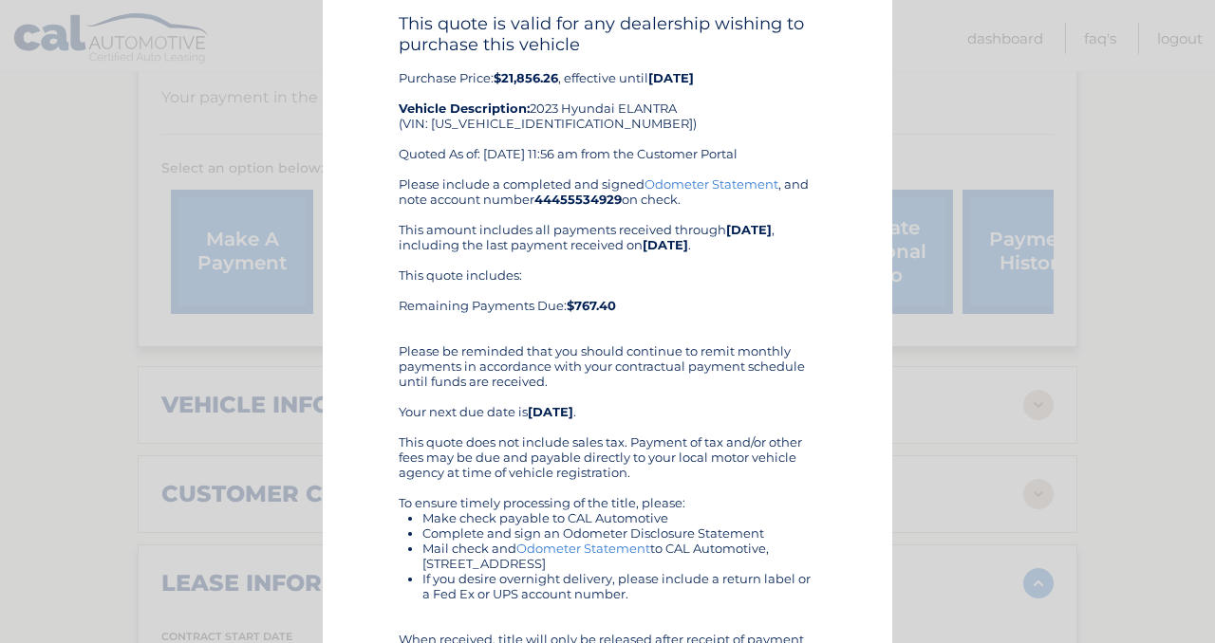
scroll to position [50, 0]
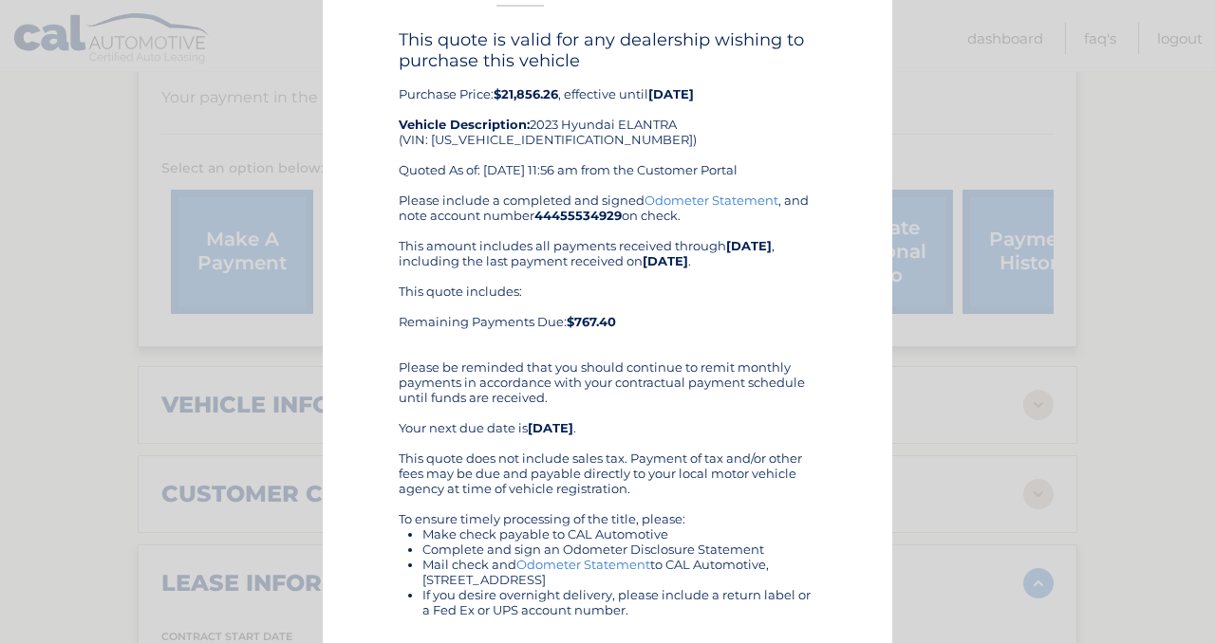
click at [66, 116] on div "× Choose the Purchaser Go back to menu After sending payment, check back here f…" at bounding box center [608, 411] width 1200 height 923
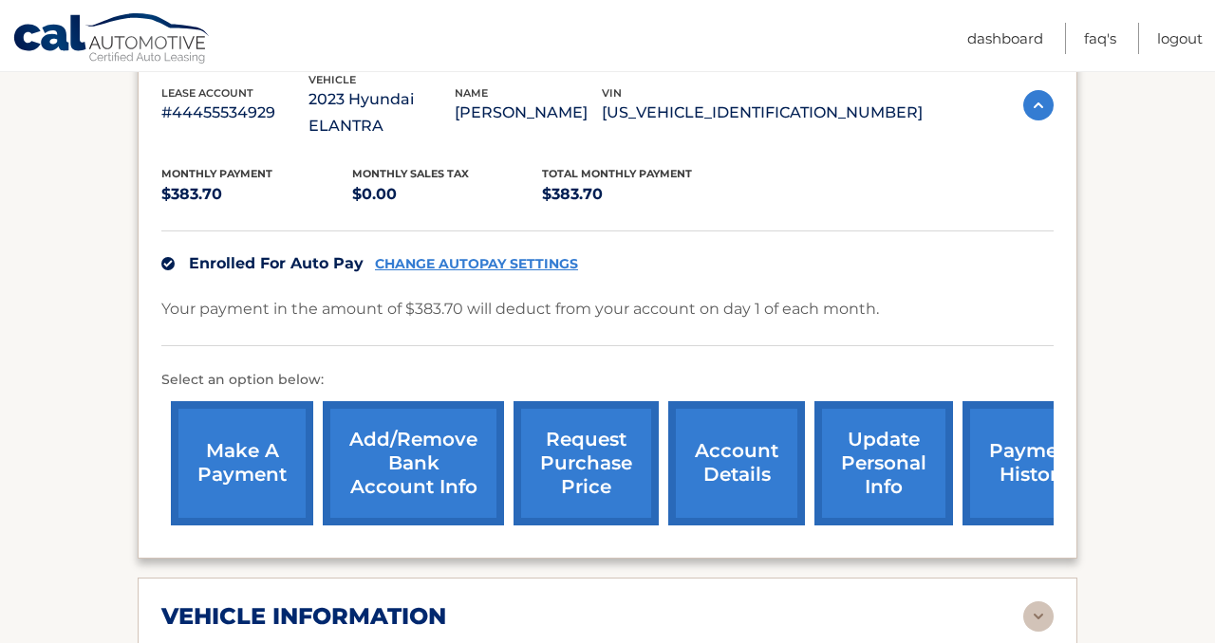
scroll to position [371, 0]
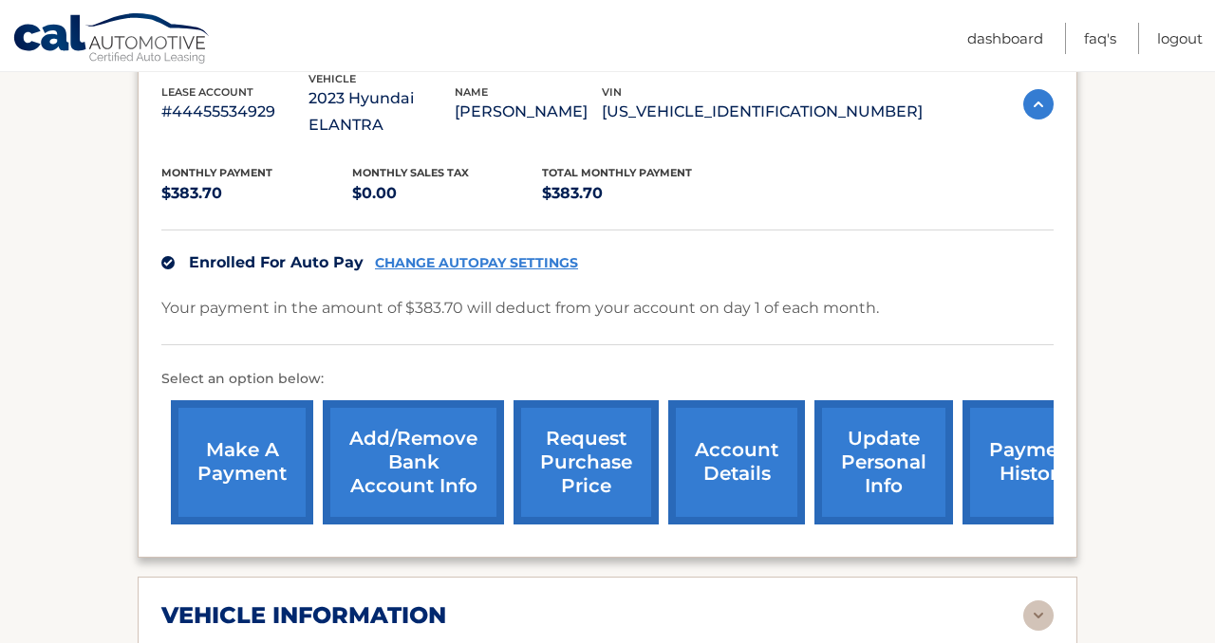
click at [612, 432] on link "request purchase price" at bounding box center [585, 462] width 145 height 124
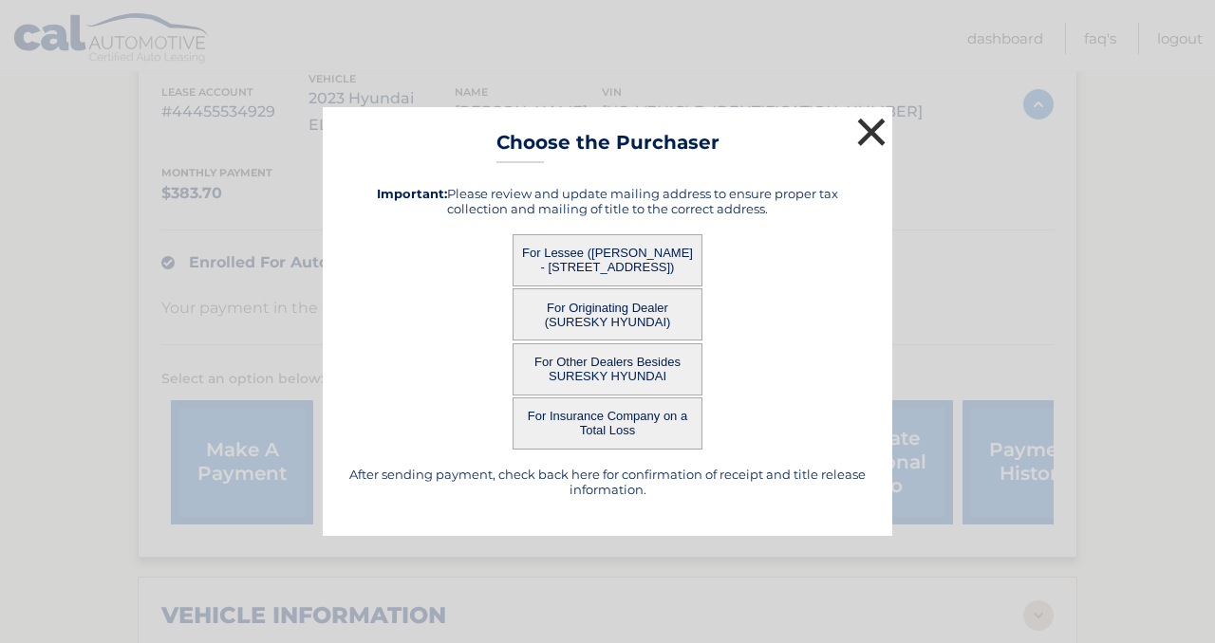
click at [866, 131] on button "×" at bounding box center [871, 132] width 38 height 38
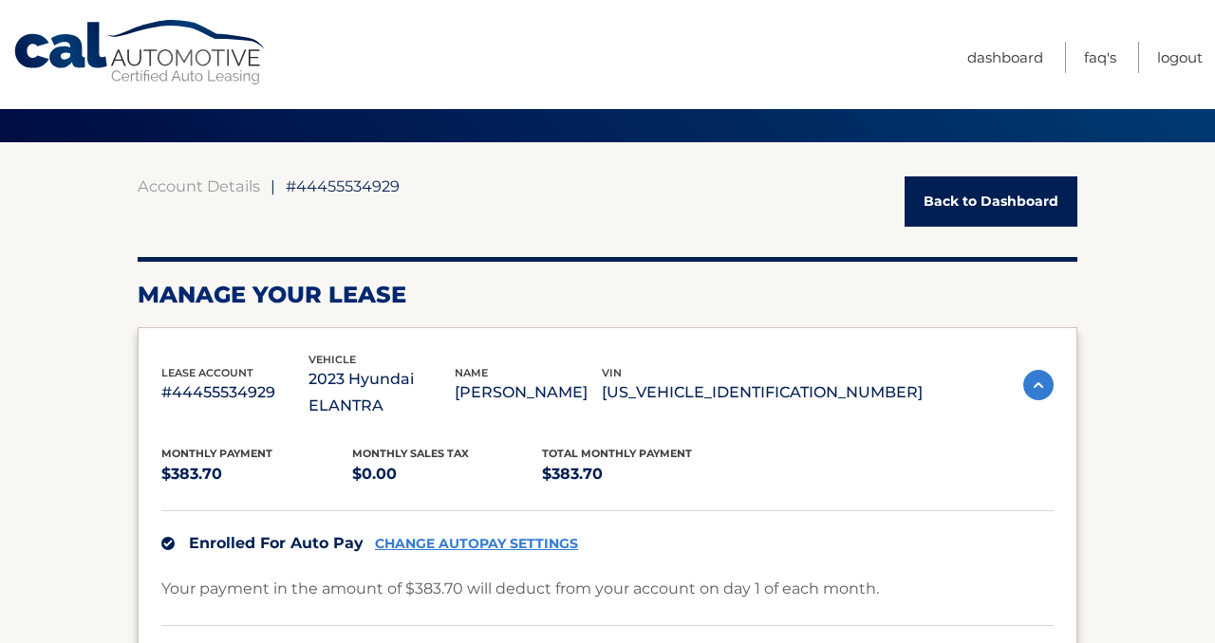
scroll to position [0, 0]
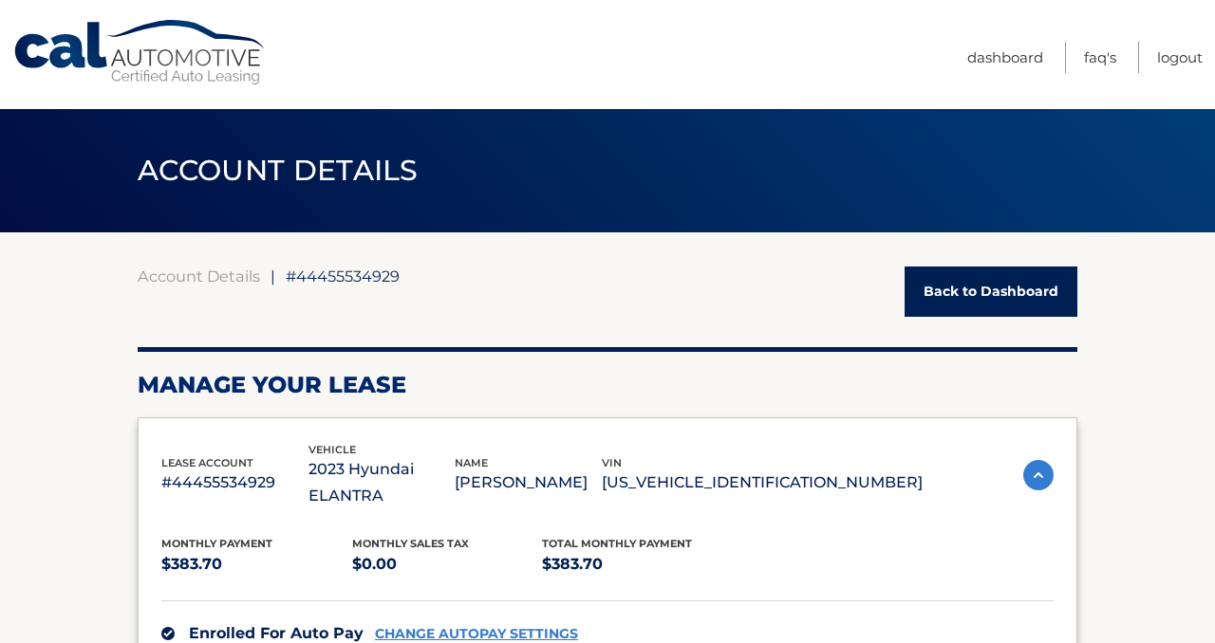
click at [533, 208] on header "ACCOUNT DETAILS ←" at bounding box center [608, 170] width 940 height 123
